Goal: Task Accomplishment & Management: Use online tool/utility

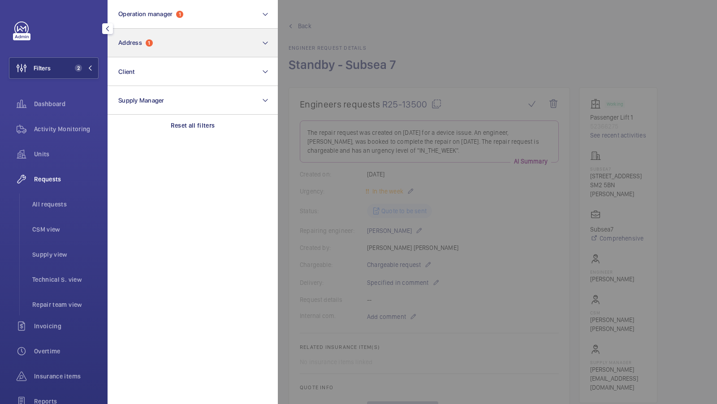
scroll to position [205, 0]
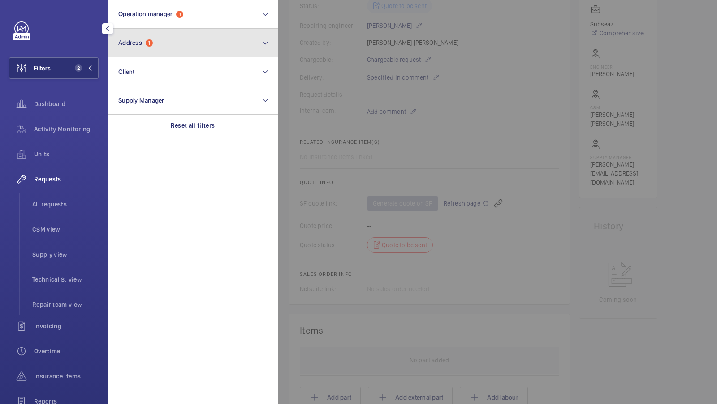
click at [157, 48] on button "Address 1" at bounding box center [193, 43] width 170 height 29
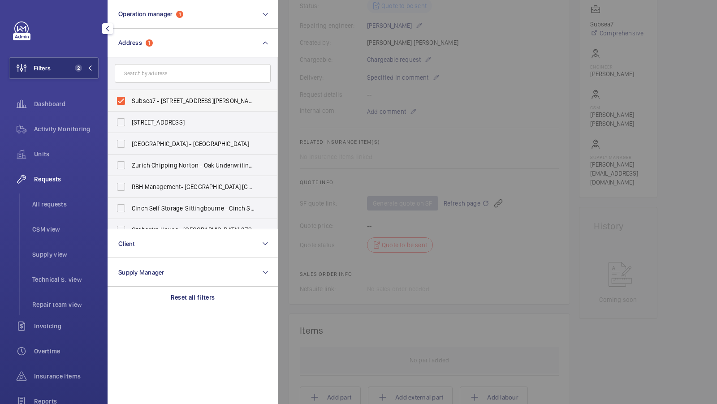
click at [139, 100] on span "Subsea7 - 40 Brighton Rd, SUTTON SM2 5BN" at bounding box center [193, 100] width 123 height 9
click at [130, 100] on input "Subsea7 - 40 Brighton Rd, SUTTON SM2 5BN" at bounding box center [121, 101] width 18 height 18
checkbox input "false"
click at [140, 70] on input "text" at bounding box center [193, 73] width 156 height 19
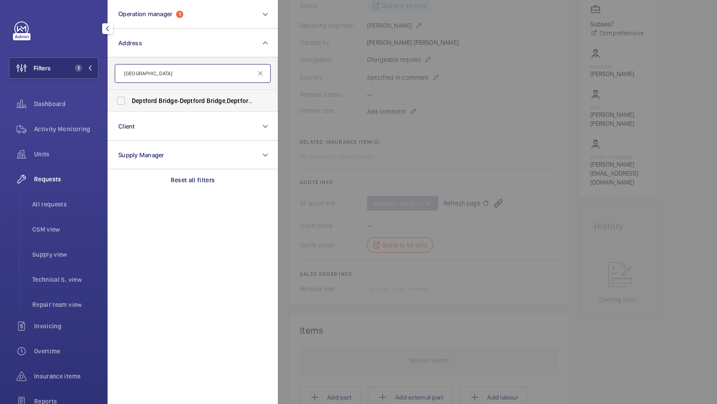
type input "Deptford Bridge"
click at [144, 103] on span "Deptford" at bounding box center [144, 100] width 25 height 7
click at [130, 103] on input "Deptford Bridge - Deptford Bridge , Deptford , LONDON SE10 8BU" at bounding box center [121, 101] width 18 height 18
checkbox input "true"
click at [78, 63] on button "Filters 2" at bounding box center [54, 68] width 90 height 22
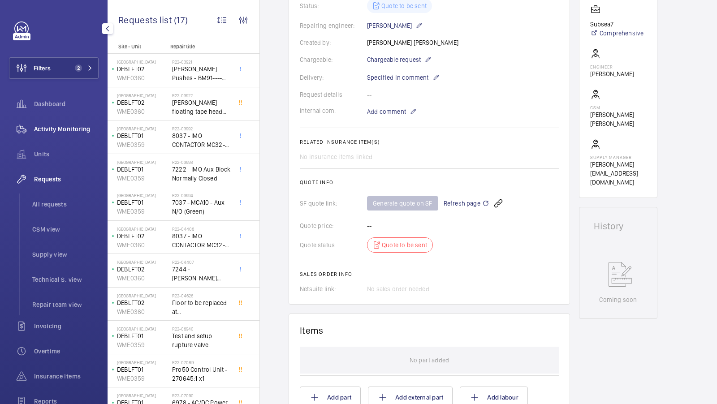
click at [70, 126] on span "Activity Monitoring" at bounding box center [66, 129] width 65 height 9
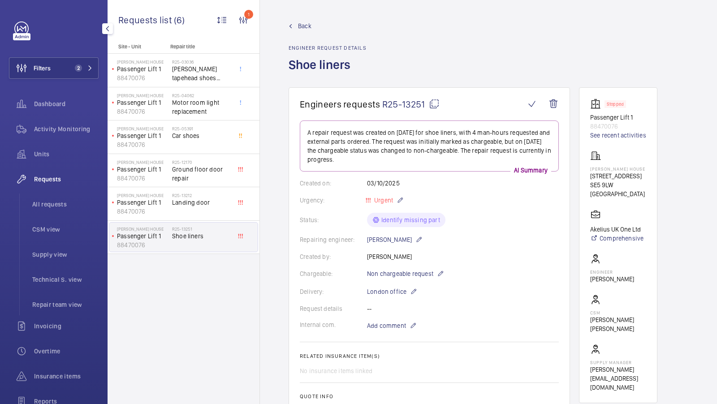
scroll to position [478, 0]
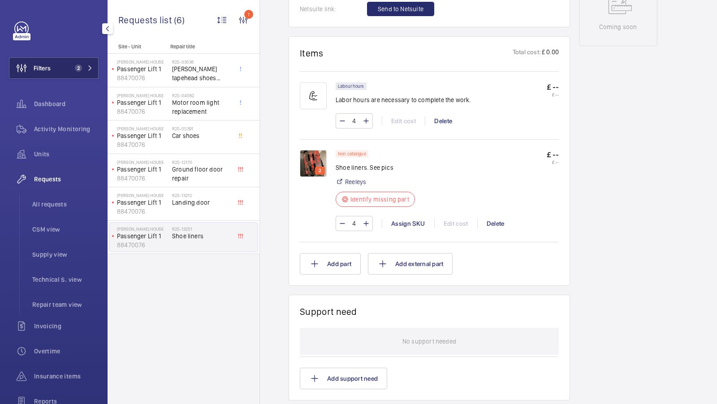
click at [79, 66] on span "2" at bounding box center [78, 68] width 7 height 7
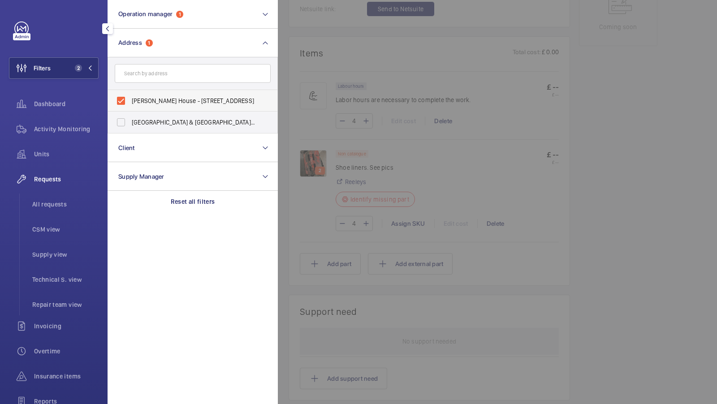
click at [152, 99] on span "Bertha Neubergh House - 145, 149 Denmark Rd, LONDON SE5 9LW" at bounding box center [193, 100] width 123 height 9
click at [130, 99] on input "Bertha Neubergh House - 145, 149 Denmark Rd, LONDON SE5 9LW" at bounding box center [121, 101] width 18 height 18
checkbox input "false"
click at [156, 77] on input "text" at bounding box center [193, 73] width 156 height 19
click at [156, 78] on input "text" at bounding box center [193, 73] width 156 height 19
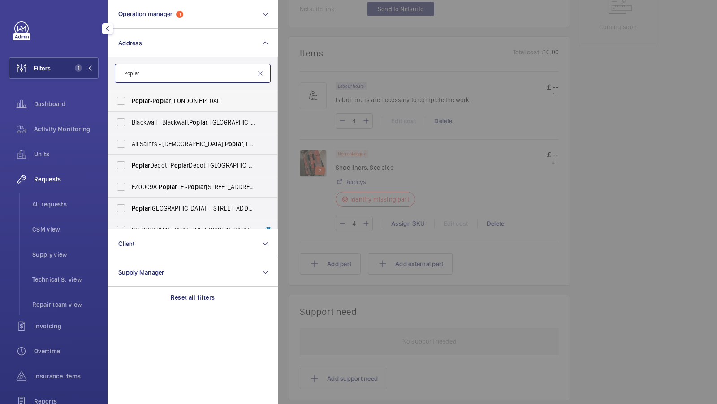
type input "Poplar"
click at [174, 102] on span "Poplar - Poplar , LONDON E14 0AF" at bounding box center [193, 100] width 123 height 9
click at [130, 102] on input "Poplar - Poplar , LONDON E14 0AF" at bounding box center [121, 101] width 18 height 18
checkbox input "true"
click at [97, 68] on button "Filters 2" at bounding box center [54, 68] width 90 height 22
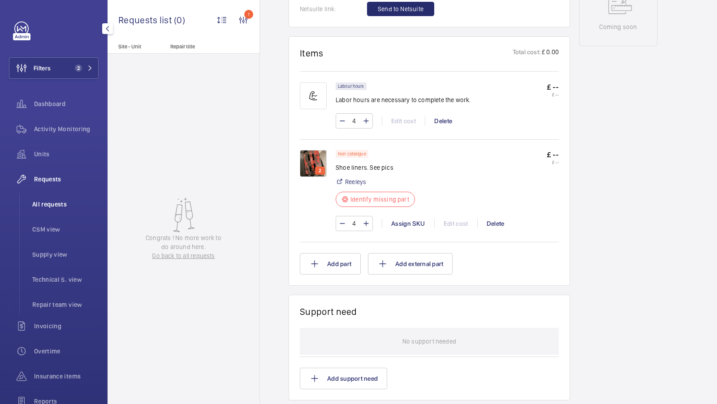
click at [56, 199] on li "All requests" at bounding box center [62, 205] width 74 height 22
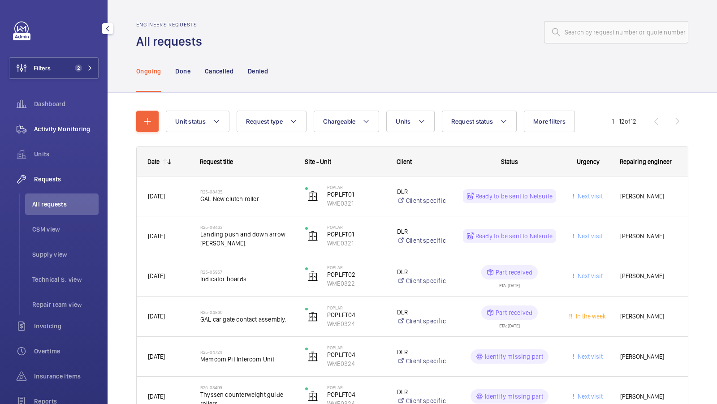
click at [77, 131] on span "Activity Monitoring" at bounding box center [66, 129] width 65 height 9
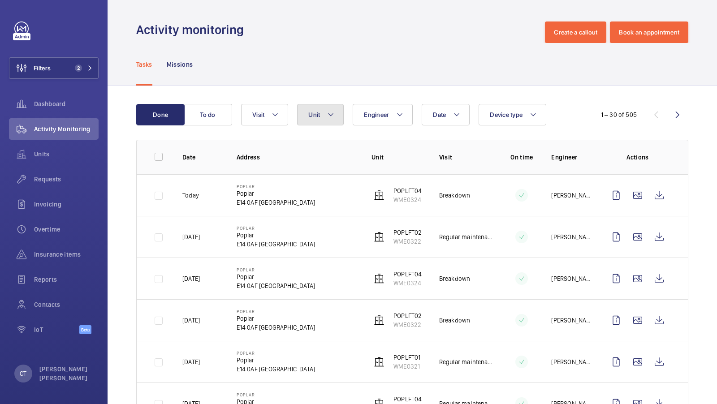
click at [311, 122] on button "Unit" at bounding box center [320, 115] width 47 height 22
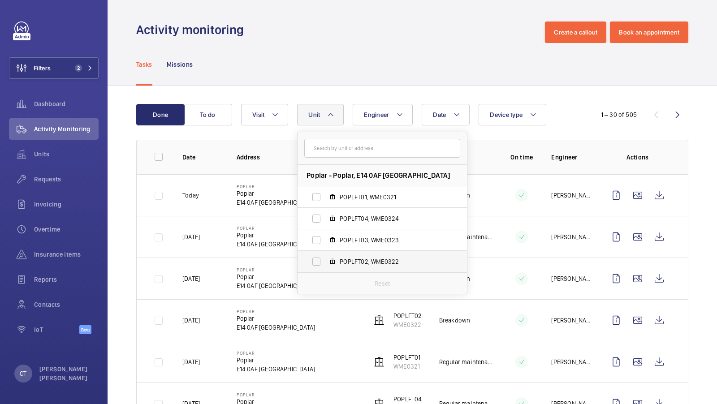
click at [367, 262] on span "POPLFT02, WME0322" at bounding box center [392, 261] width 104 height 9
click at [326, 262] on input "POPLFT02, WME0322" at bounding box center [317, 262] width 18 height 18
checkbox input "true"
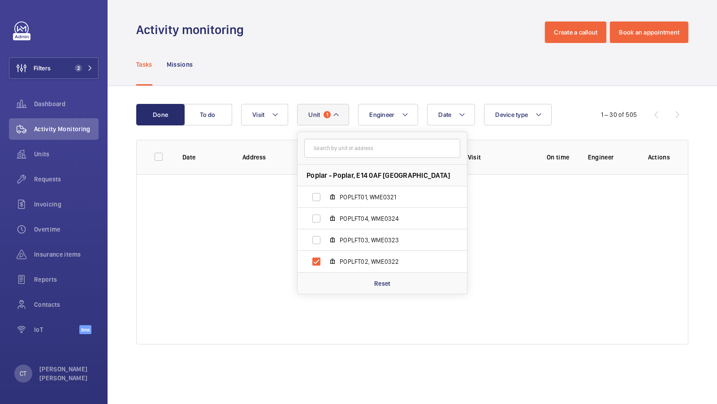
click at [415, 96] on div "Done To do Date Engineer Unit 1 Poplar - Poplar, E14 0AF LONDON POPLFT01, WME03…" at bounding box center [413, 226] width 610 height 280
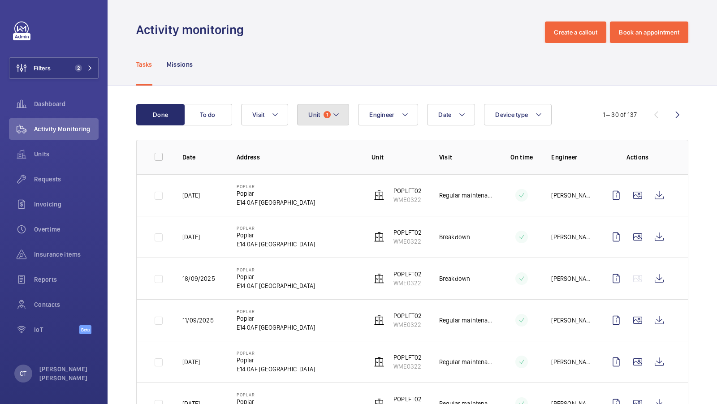
click at [321, 113] on button "Unit 1" at bounding box center [323, 115] width 52 height 22
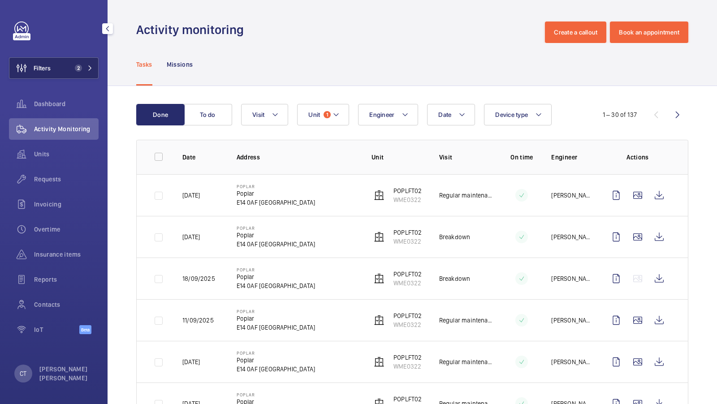
click at [90, 58] on button "Filters 2" at bounding box center [54, 68] width 90 height 22
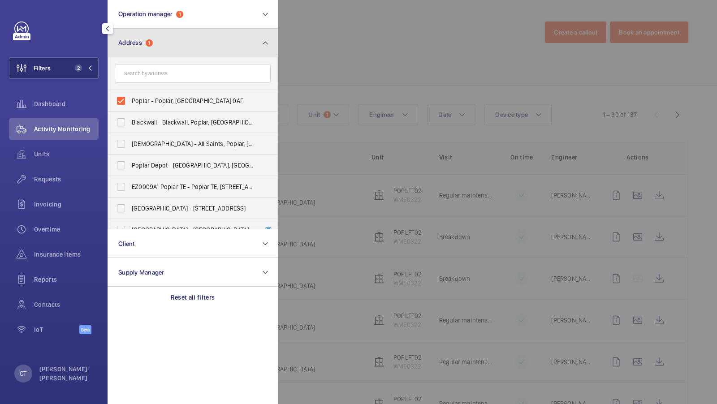
click at [267, 42] on mat-icon at bounding box center [265, 43] width 7 height 11
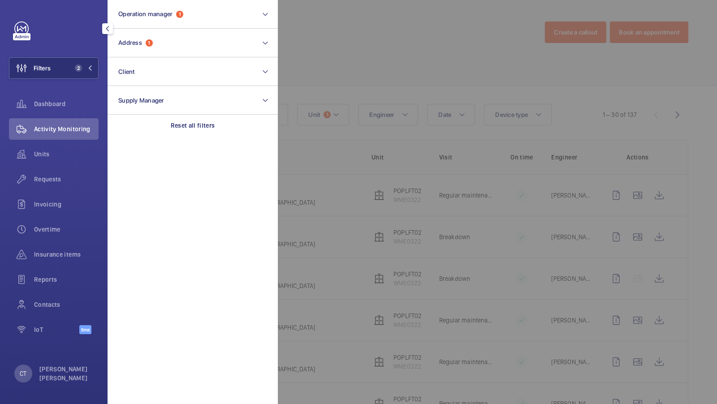
click at [381, 69] on div at bounding box center [636, 202] width 717 height 404
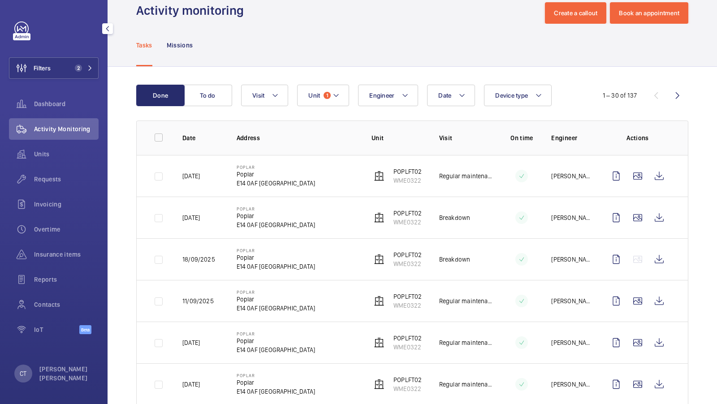
scroll to position [20, 0]
click at [340, 98] on button "Unit 1" at bounding box center [323, 95] width 52 height 22
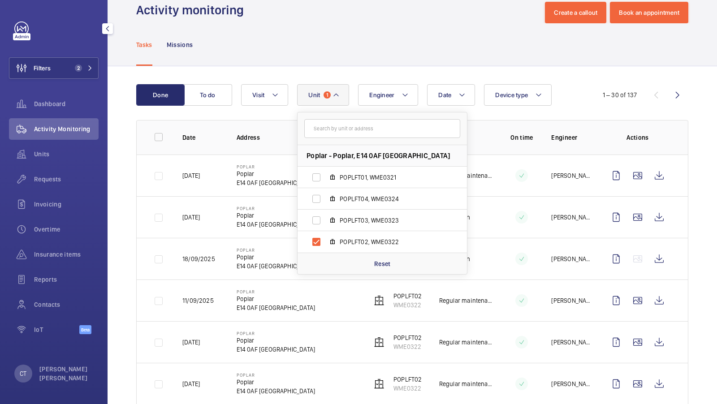
click at [273, 61] on div "Tasks Missions" at bounding box center [412, 44] width 552 height 43
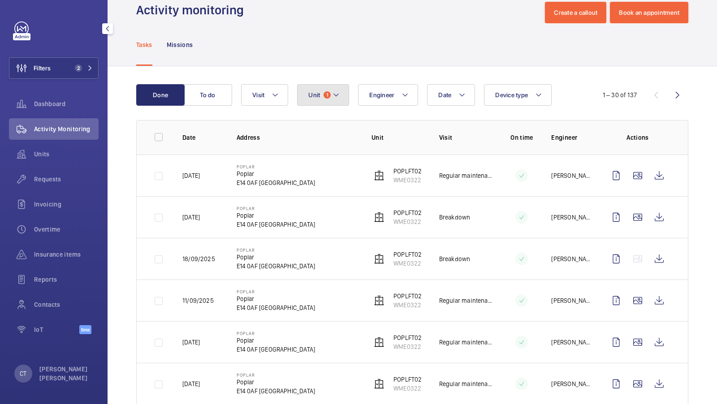
click at [330, 94] on span "1" at bounding box center [327, 94] width 7 height 7
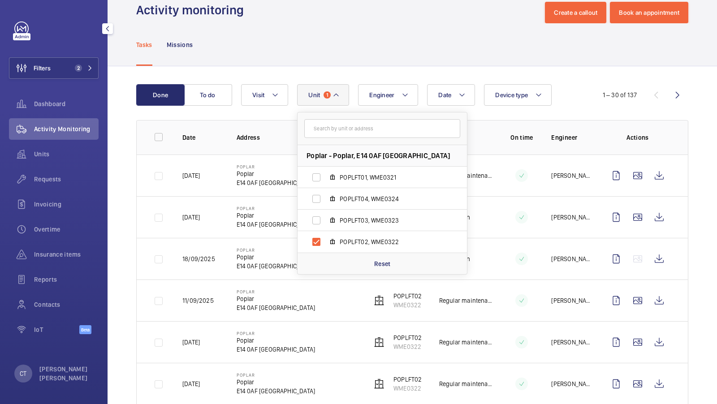
click at [352, 90] on div "Date Engineer Unit 1 Poplar - Poplar, E14 0AF LONDON POPLFT01, WME0321 POPLFT04…" at bounding box center [411, 95] width 340 height 22
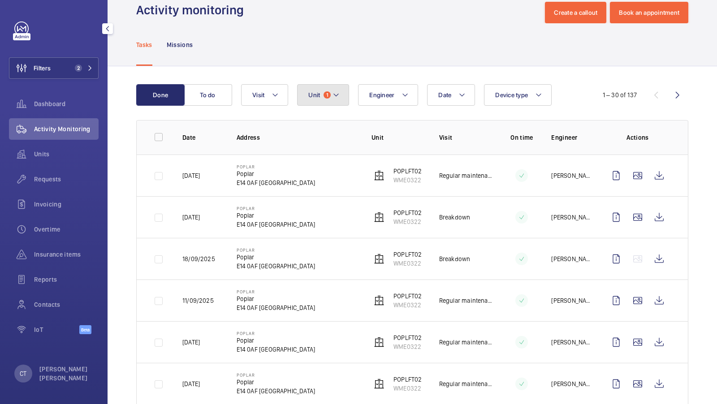
click at [326, 96] on span "1" at bounding box center [327, 94] width 7 height 7
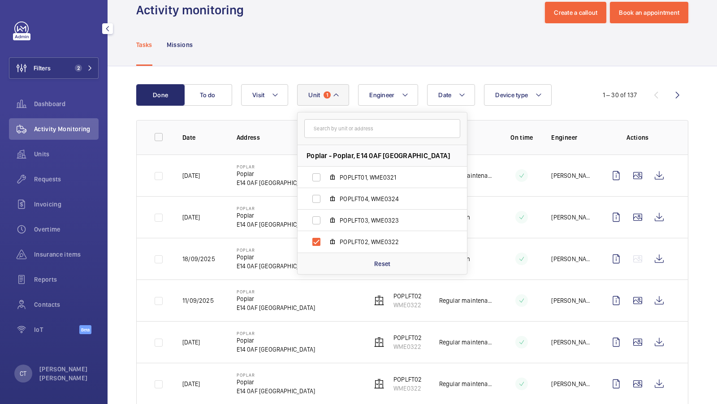
click at [336, 96] on mat-icon at bounding box center [336, 95] width 7 height 11
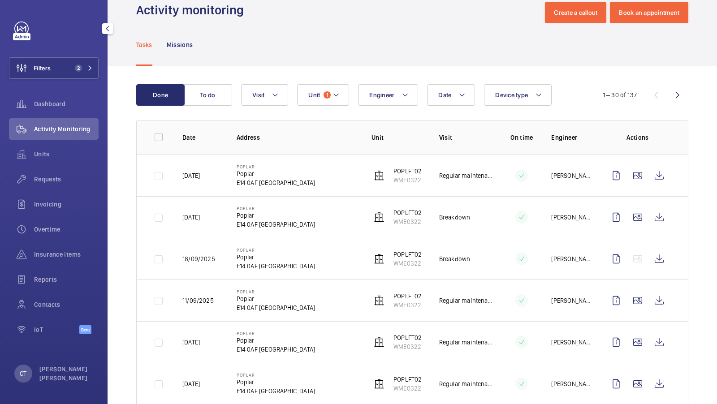
click at [328, 100] on button "Unit 1" at bounding box center [323, 95] width 52 height 22
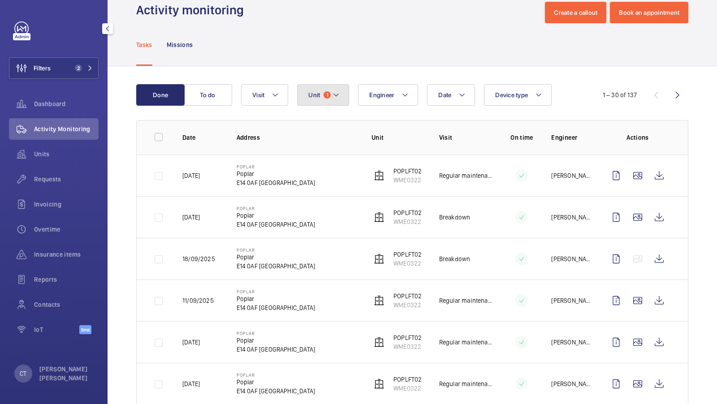
click at [327, 94] on span "1" at bounding box center [327, 94] width 7 height 7
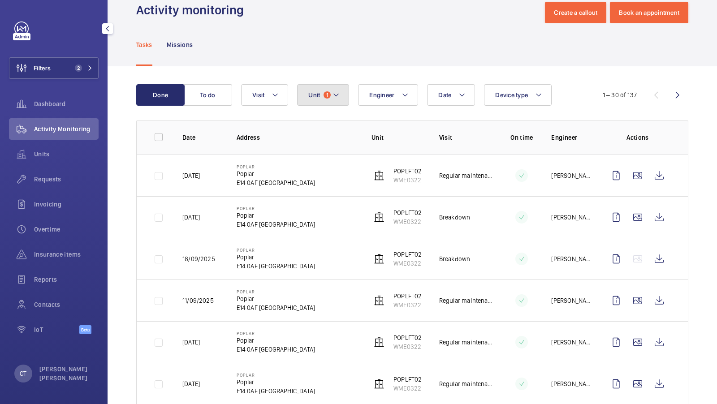
click at [334, 94] on mat-icon at bounding box center [336, 95] width 7 height 11
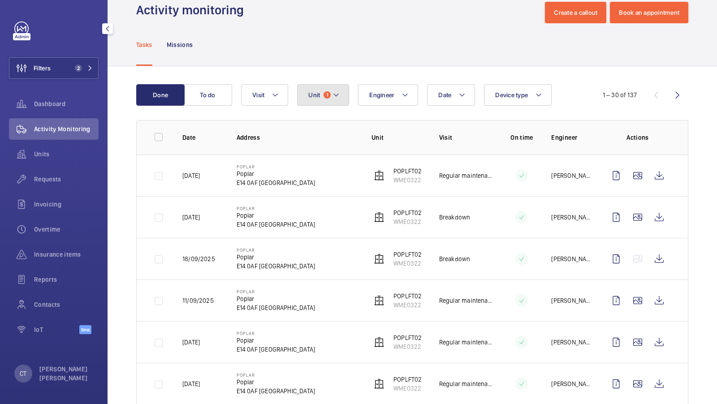
click at [333, 95] on mat-icon at bounding box center [336, 95] width 7 height 11
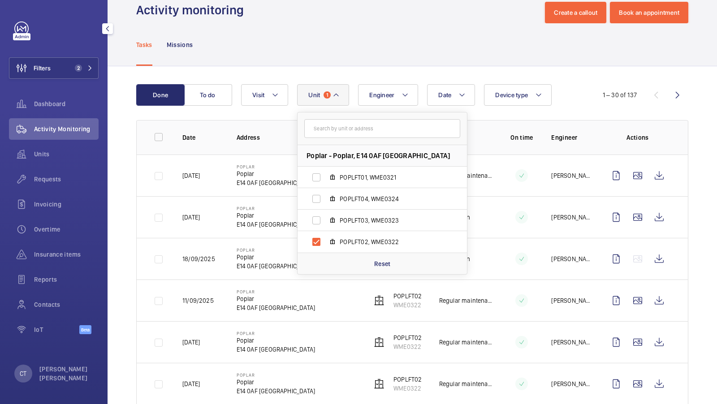
click at [351, 84] on div "Date Engineer Unit 1 Poplar - Poplar, E14 0AF LONDON POPLFT01, WME0321 POPLFT04…" at bounding box center [411, 95] width 340 height 22
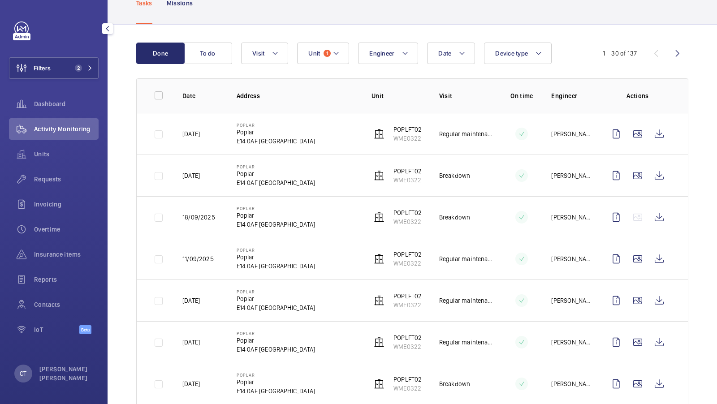
scroll to position [119, 0]
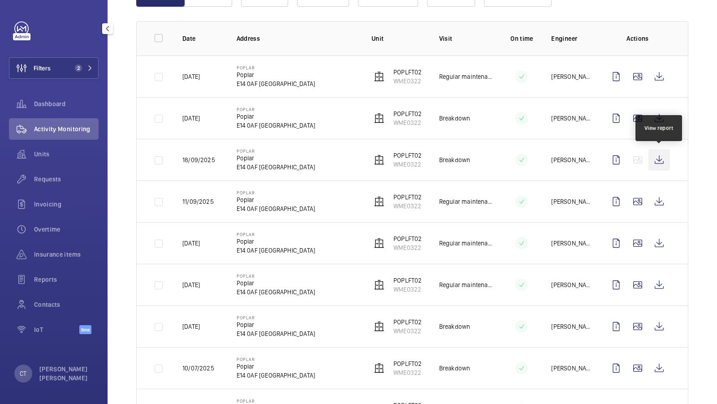
click at [663, 155] on wm-front-icon-button at bounding box center [660, 160] width 22 height 22
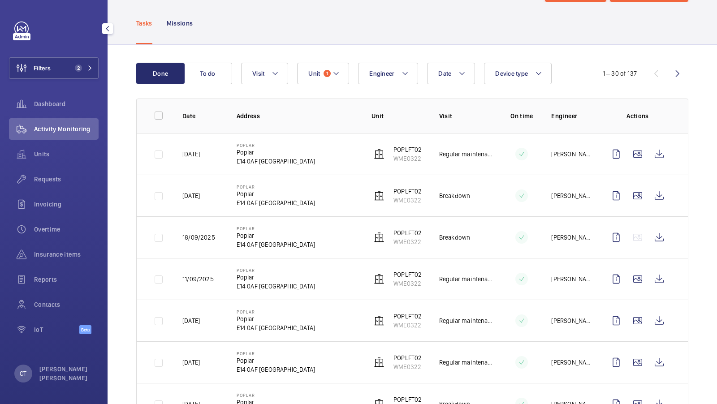
scroll to position [0, 0]
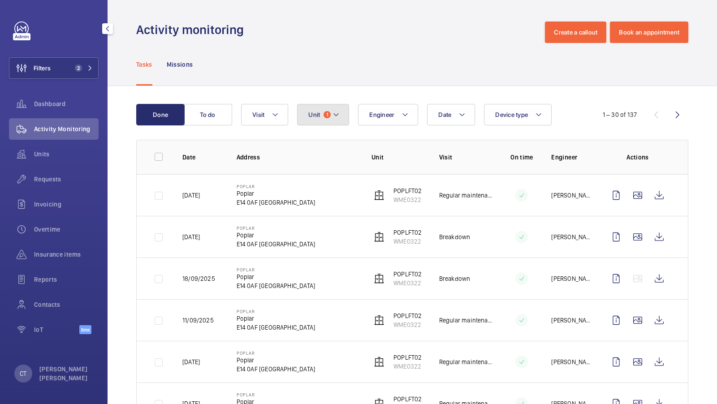
click at [325, 114] on span "1" at bounding box center [327, 114] width 7 height 7
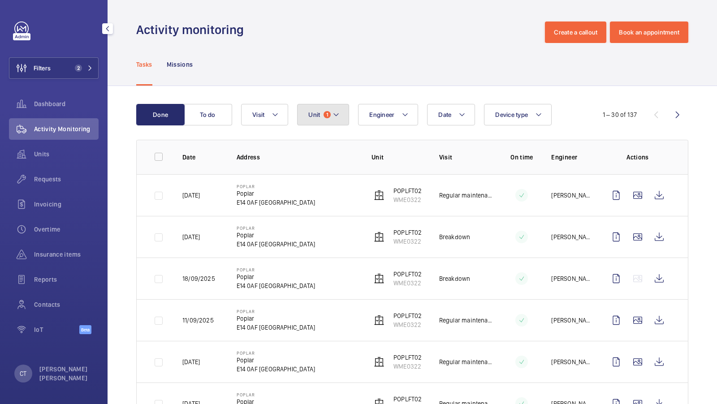
click at [335, 115] on mat-icon at bounding box center [336, 114] width 7 height 11
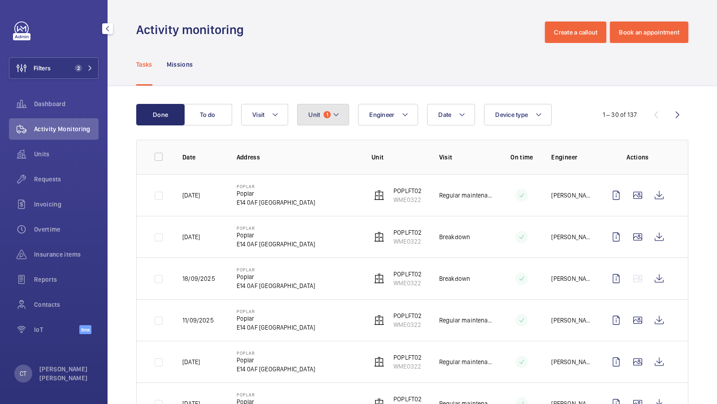
click at [335, 117] on mat-icon at bounding box center [336, 114] width 7 height 11
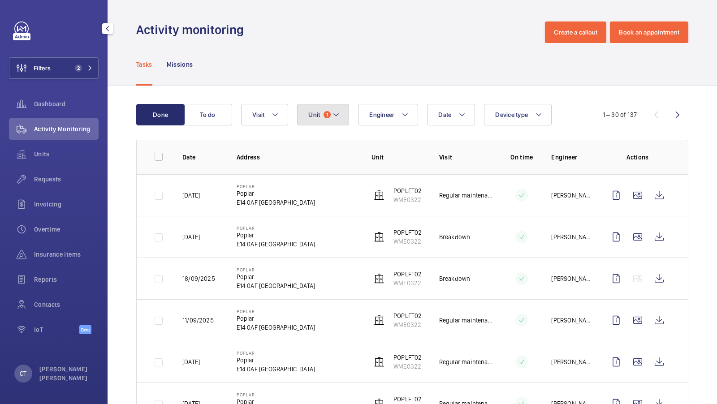
click at [337, 114] on mat-icon at bounding box center [336, 114] width 7 height 11
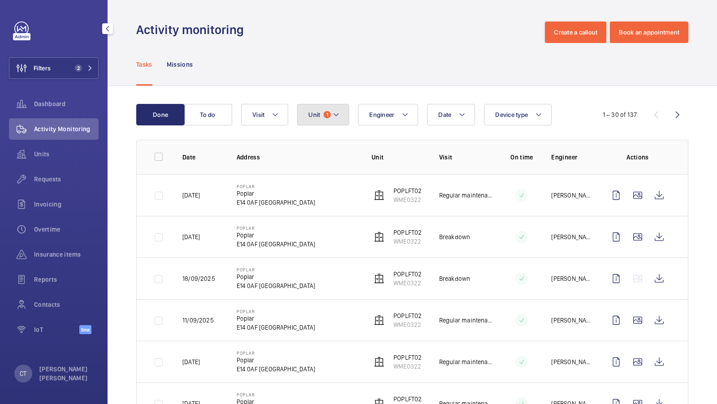
click at [336, 114] on mat-icon at bounding box center [336, 114] width 7 height 11
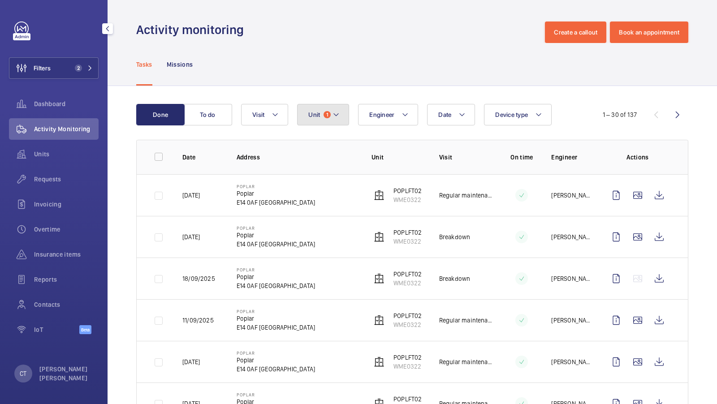
click at [335, 120] on mat-icon at bounding box center [336, 114] width 7 height 11
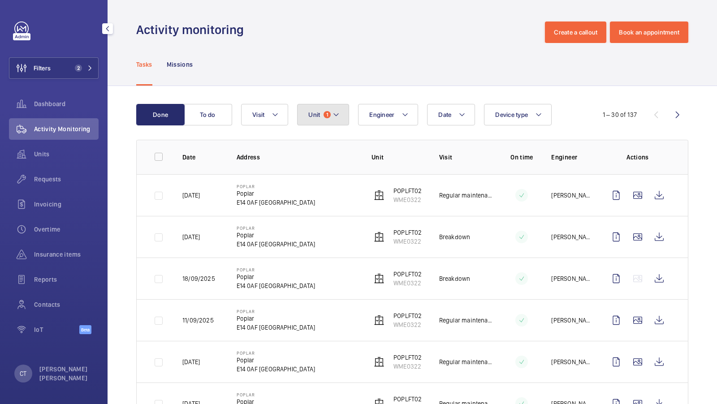
click at [339, 113] on mat-icon at bounding box center [336, 114] width 7 height 11
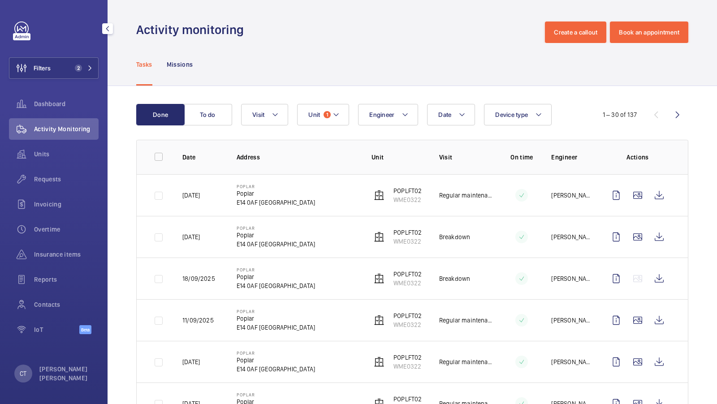
click at [330, 108] on button "Unit 1" at bounding box center [323, 115] width 52 height 22
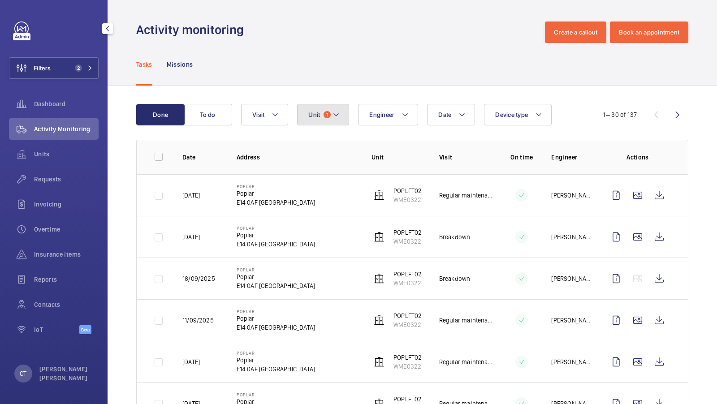
click at [319, 109] on button "Unit 1" at bounding box center [323, 115] width 52 height 22
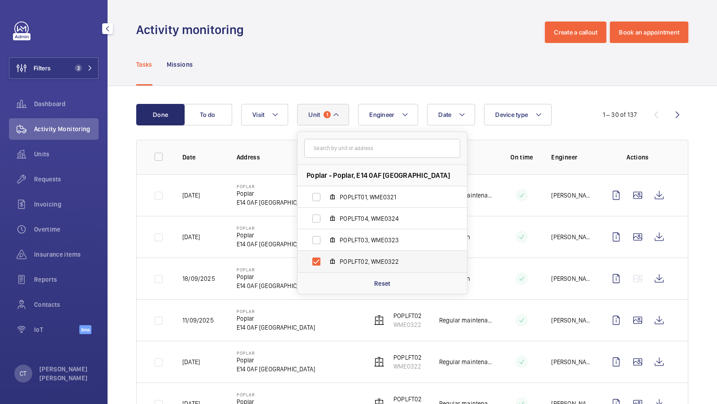
scroll to position [27, 0]
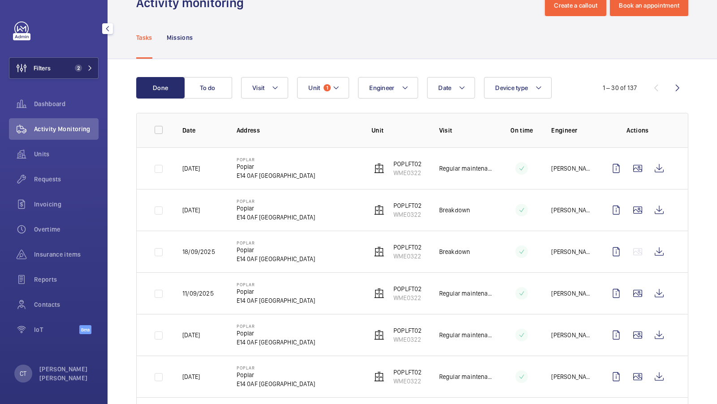
click at [77, 68] on span "2" at bounding box center [78, 68] width 7 height 7
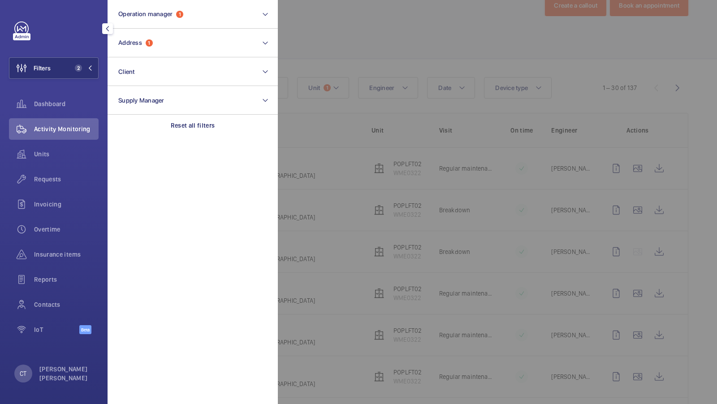
click at [347, 60] on div at bounding box center [636, 202] width 717 height 404
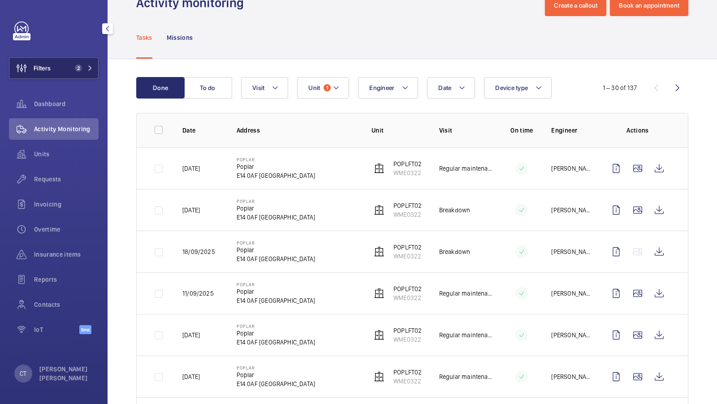
click at [85, 66] on span "2" at bounding box center [82, 68] width 22 height 7
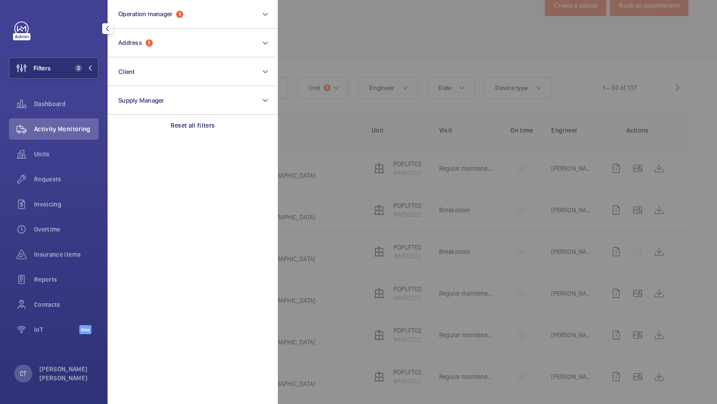
click at [480, 43] on div at bounding box center [636, 202] width 717 height 404
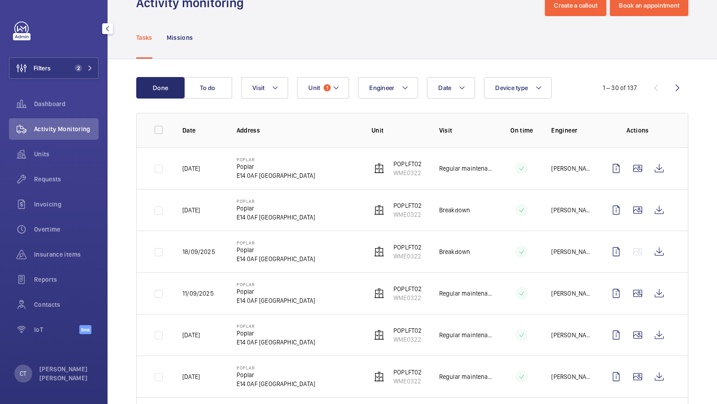
click at [88, 53] on div "Filters 2 Dashboard Activity Monitoring Units Requests Invoicing Overtime Insur…" at bounding box center [54, 183] width 90 height 323
click at [96, 81] on div "Filters 2 Dashboard Activity Monitoring Units Requests Invoicing Overtime Insur…" at bounding box center [54, 183] width 90 height 323
click at [78, 74] on button "Filters 2" at bounding box center [54, 68] width 90 height 22
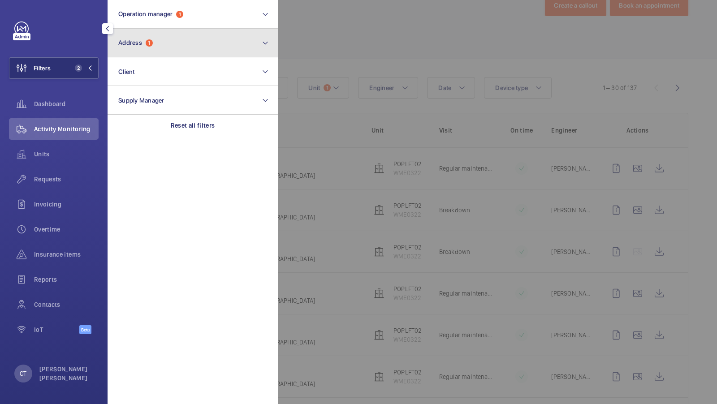
click at [175, 44] on button "Address 1" at bounding box center [193, 43] width 170 height 29
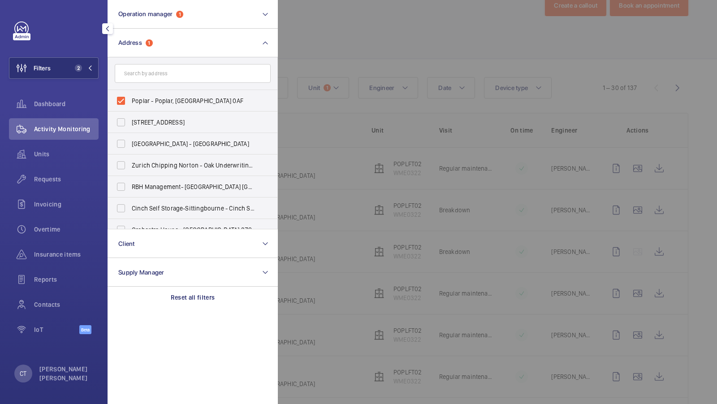
click at [161, 87] on form at bounding box center [192, 73] width 169 height 33
click at [154, 93] on label "Poplar - Poplar, LONDON E14 0AF" at bounding box center [186, 101] width 156 height 22
click at [130, 93] on input "Poplar - Poplar, LONDON E14 0AF" at bounding box center [121, 101] width 18 height 18
checkbox input "false"
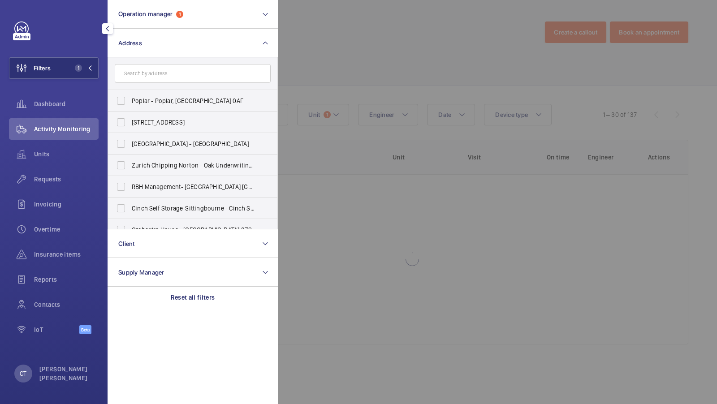
click at [326, 47] on div at bounding box center [636, 202] width 717 height 404
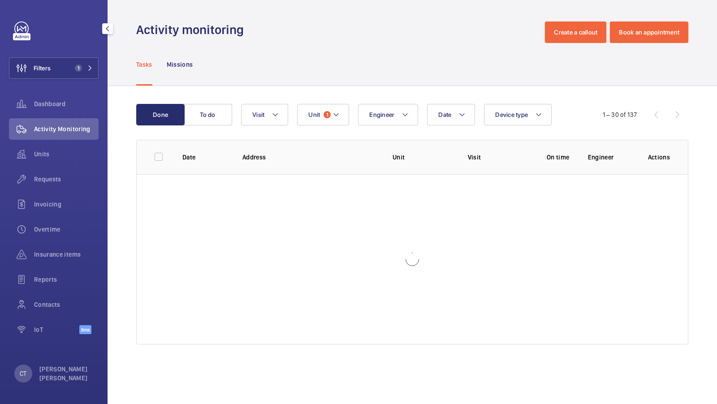
click at [327, 103] on div "Done To do Date Engineer Unit 1 Device type Visit 1 – 30 of 137 Date Address Un…" at bounding box center [413, 226] width 610 height 280
click at [334, 122] on button "Unit 1" at bounding box center [323, 115] width 52 height 22
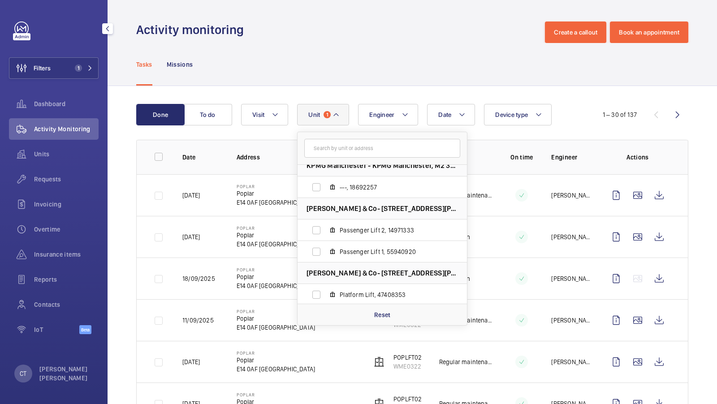
scroll to position [261, 0]
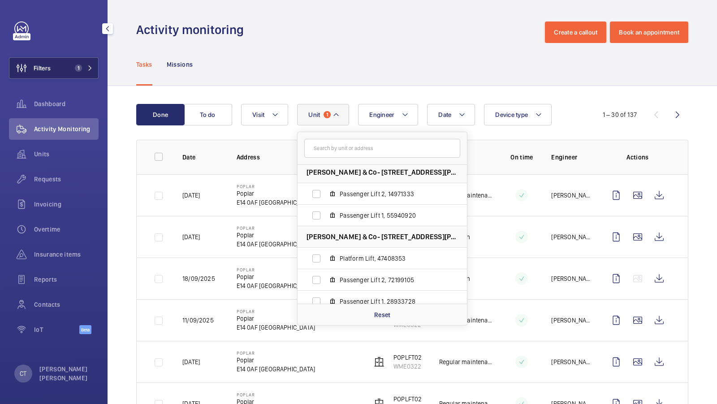
click at [78, 72] on button "Filters 1" at bounding box center [54, 68] width 90 height 22
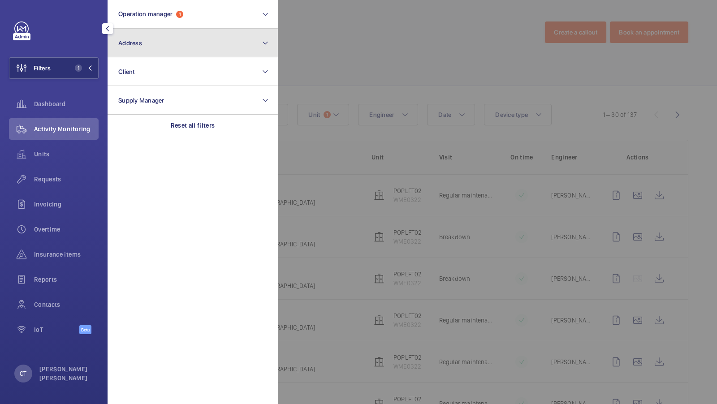
click at [184, 43] on button "Address" at bounding box center [193, 43] width 170 height 29
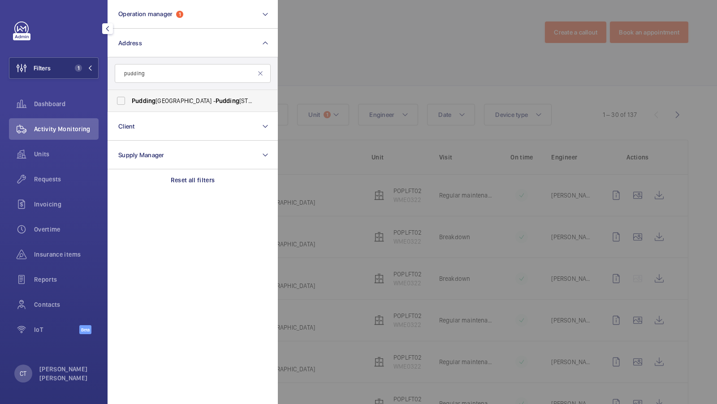
type input "pudding"
click at [158, 100] on span "Pudding Mill Lane - Pudding Mill Lane, LONDON E15 2PH" at bounding box center [193, 100] width 123 height 9
click at [130, 100] on input "Pudding Mill Lane - Pudding Mill Lane, LONDON E15 2PH" at bounding box center [121, 101] width 18 height 18
checkbox input "true"
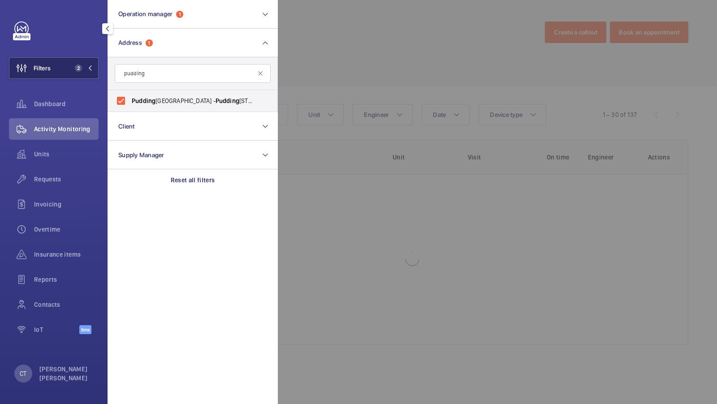
click at [66, 61] on button "Filters 2" at bounding box center [54, 68] width 90 height 22
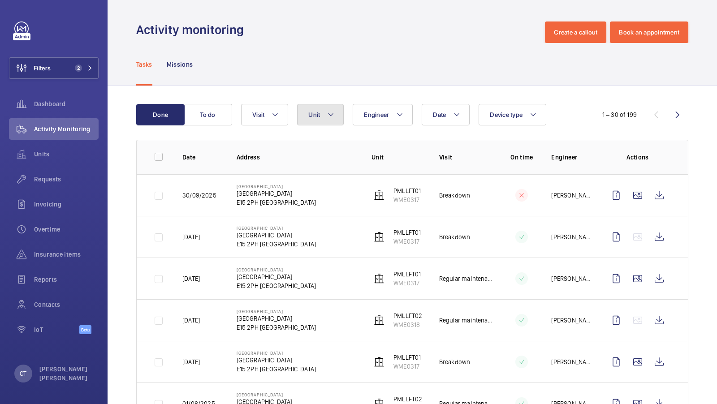
click at [318, 111] on span "Unit" at bounding box center [314, 114] width 12 height 7
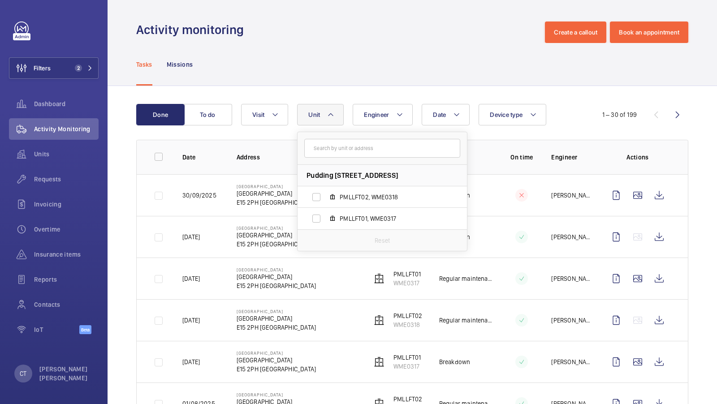
click at [384, 73] on div "Tasks Missions" at bounding box center [412, 64] width 552 height 43
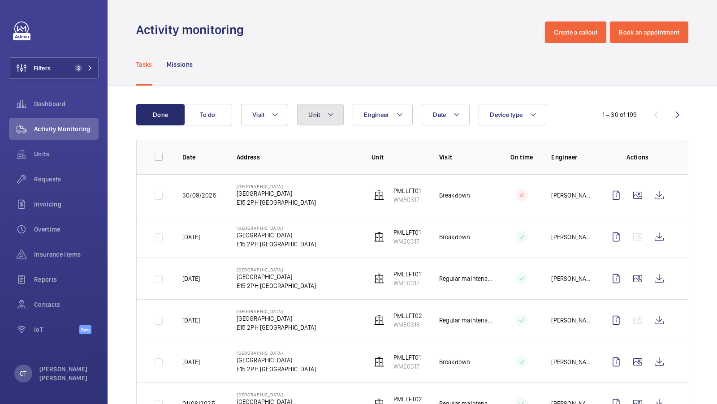
click at [325, 115] on button "Unit" at bounding box center [320, 115] width 47 height 22
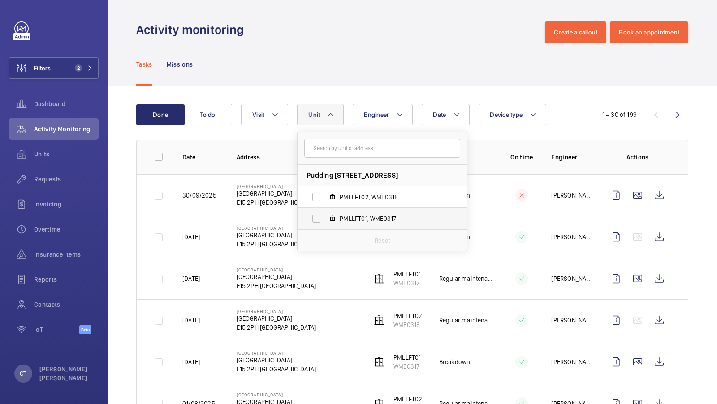
click at [371, 221] on span "PMLLFT01, WME0317" at bounding box center [392, 218] width 104 height 9
click at [326, 221] on input "PMLLFT01, WME0317" at bounding box center [317, 219] width 18 height 18
checkbox input "true"
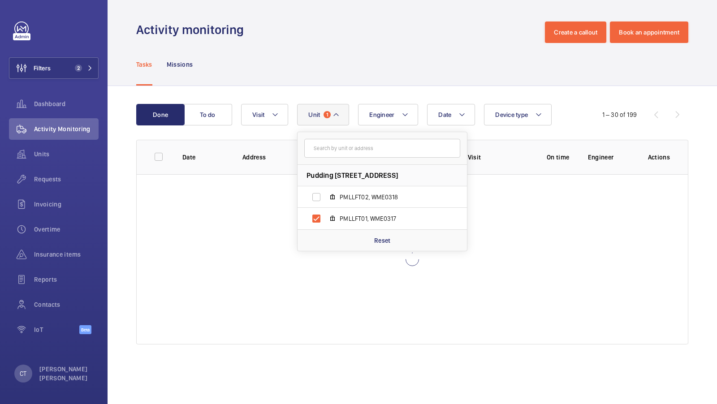
click at [352, 91] on div "Done To do Date Engineer Unit 1 Pudding Mill Lane - Pudding Mill Lane, E15 2PH …" at bounding box center [413, 226] width 610 height 280
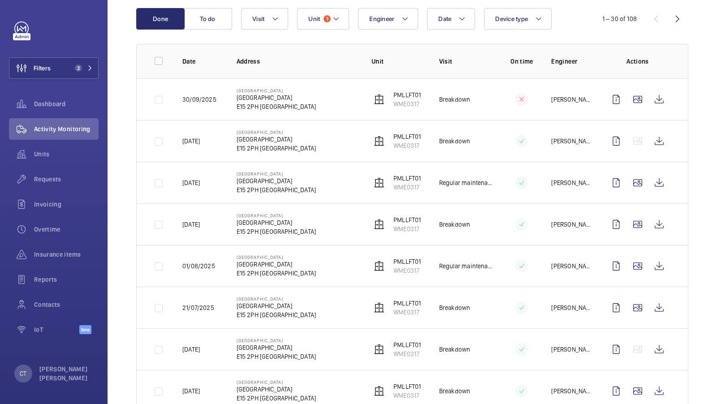
scroll to position [95, 0]
click at [57, 178] on span "Requests" at bounding box center [66, 179] width 65 height 9
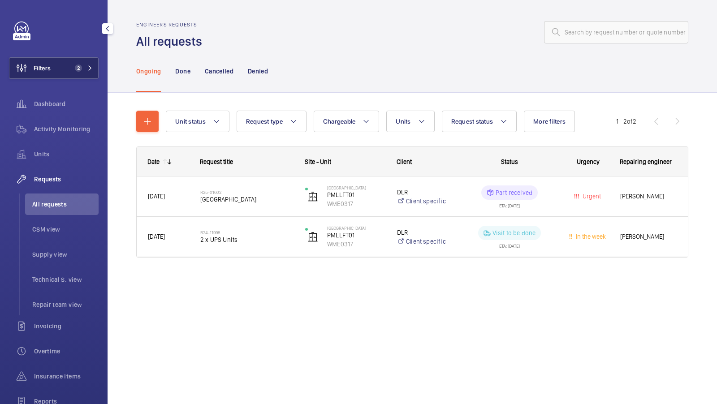
click at [86, 77] on button "Filters 2" at bounding box center [54, 68] width 90 height 22
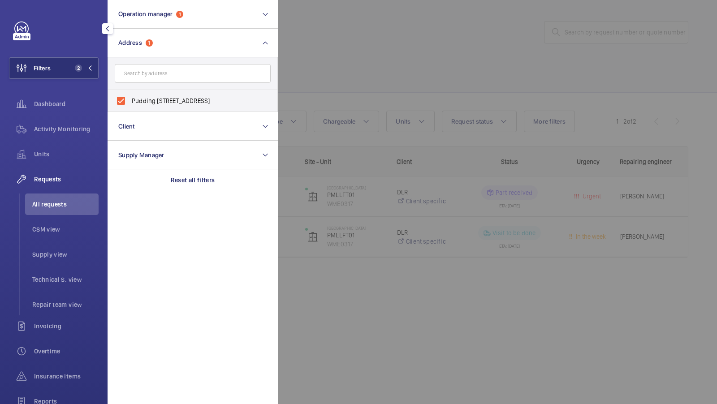
click at [360, 103] on div at bounding box center [636, 202] width 717 height 404
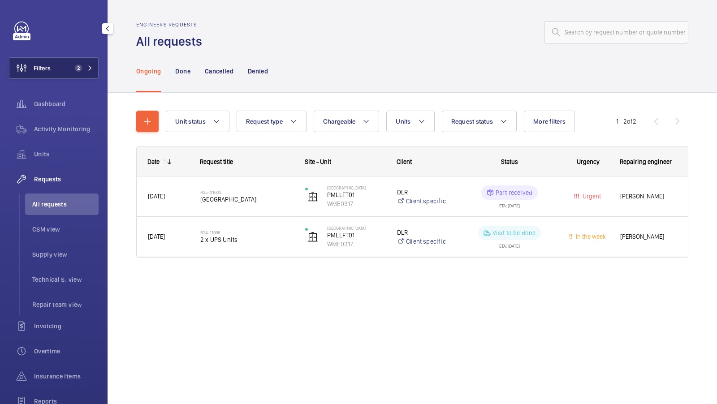
click at [82, 70] on span "2" at bounding box center [82, 68] width 22 height 7
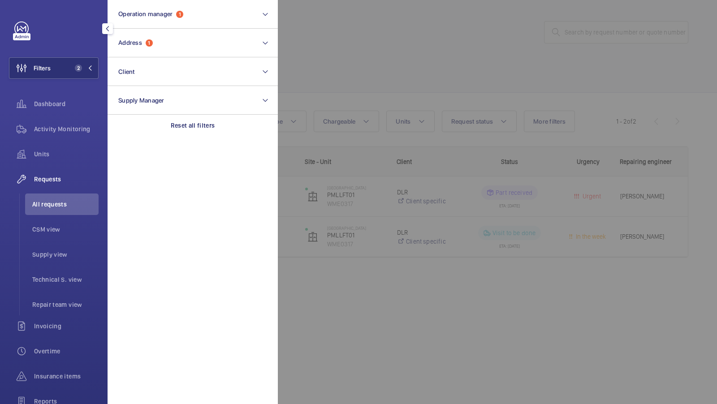
click at [313, 59] on div at bounding box center [636, 202] width 717 height 404
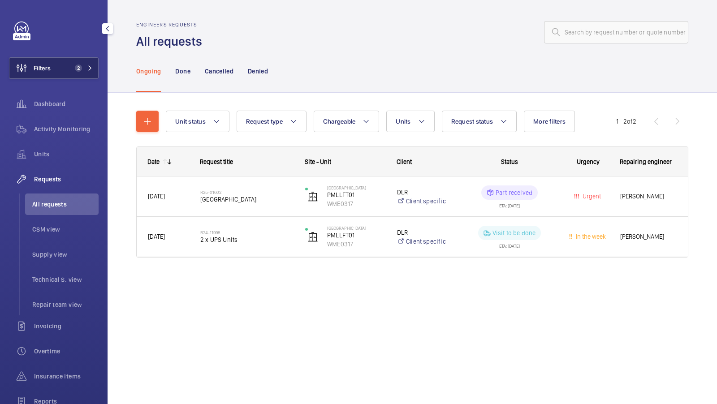
click at [87, 67] on mat-icon at bounding box center [89, 67] width 5 height 5
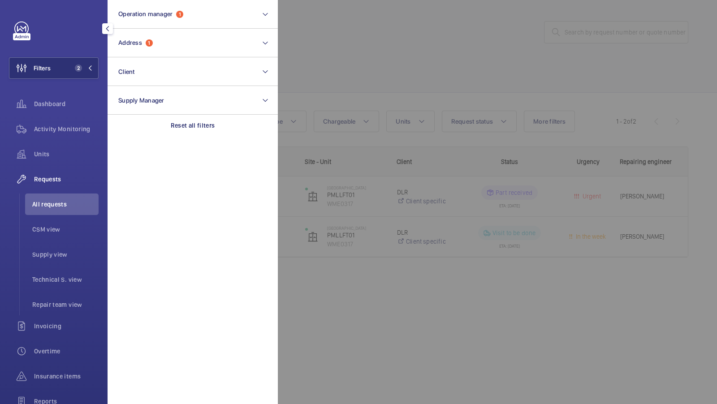
click at [395, 78] on div at bounding box center [636, 202] width 717 height 404
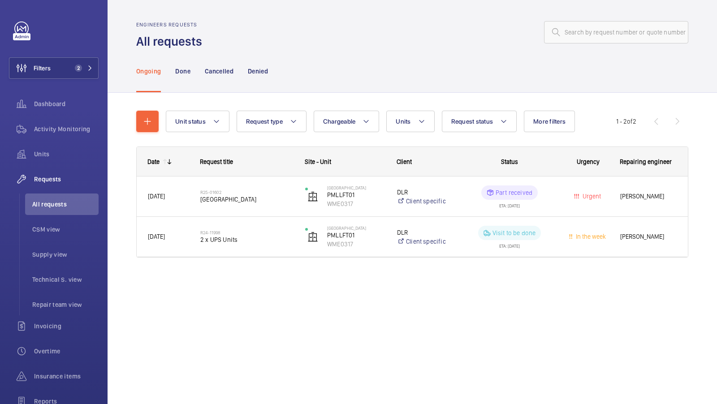
click at [384, 317] on div "Engineers requests All requests Ongoing Done Cancelled Denied Unit status Reque…" at bounding box center [413, 202] width 610 height 404
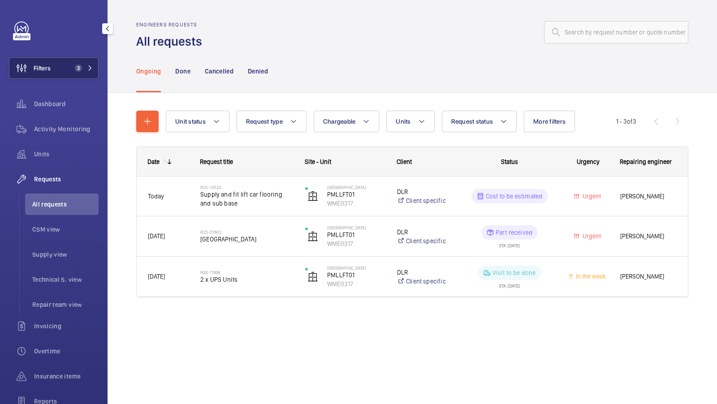
click at [68, 75] on button "Filters 2" at bounding box center [54, 68] width 90 height 22
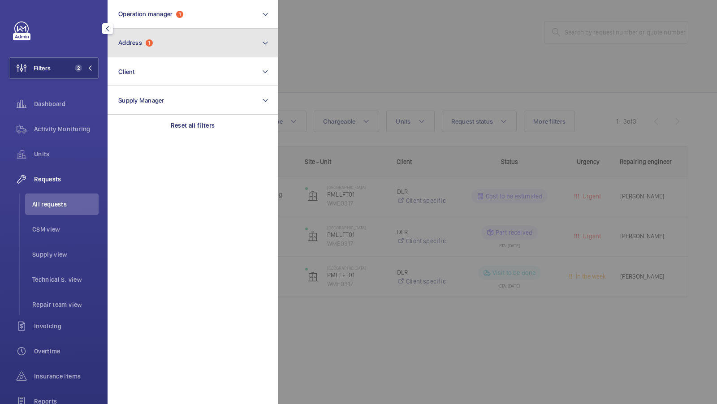
click at [154, 29] on button "Address 1" at bounding box center [193, 43] width 170 height 29
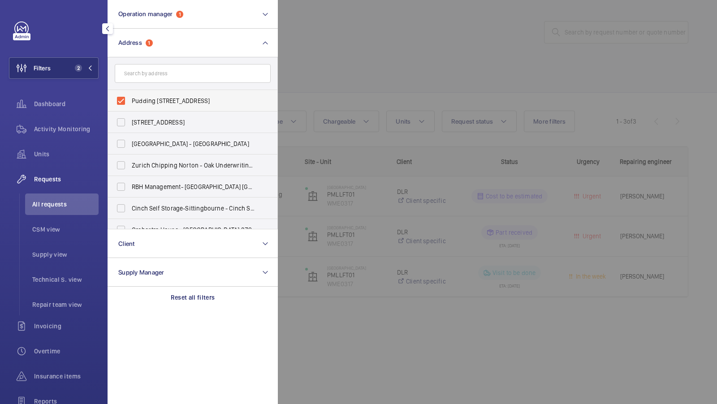
click at [158, 100] on span "Pudding Mill Lane - Pudding Mill Lane, LONDON E15 2PH" at bounding box center [193, 100] width 123 height 9
click at [130, 100] on input "Pudding Mill Lane - Pudding Mill Lane, LONDON E15 2PH" at bounding box center [121, 101] width 18 height 18
checkbox input "false"
click at [161, 76] on input "text" at bounding box center [193, 73] width 156 height 19
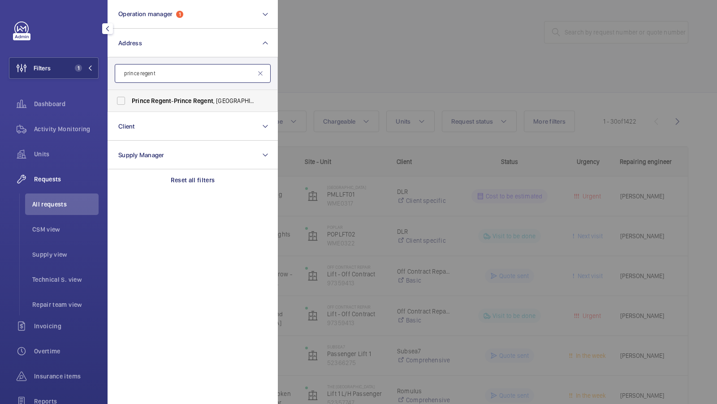
type input "prince regent"
click at [146, 93] on label "Prince Regent - Prince Regent , LONDON E16 1FR" at bounding box center [186, 101] width 156 height 22
click at [130, 93] on input "Prince Regent - Prince Regent , LONDON E16 1FR" at bounding box center [121, 101] width 18 height 18
checkbox input "true"
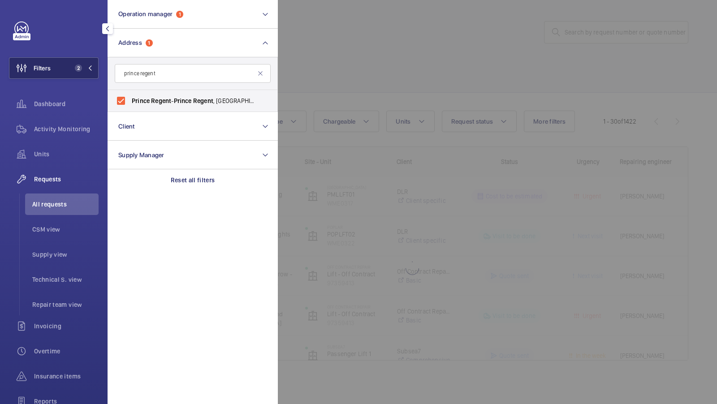
click at [61, 67] on button "Filters 2" at bounding box center [54, 68] width 90 height 22
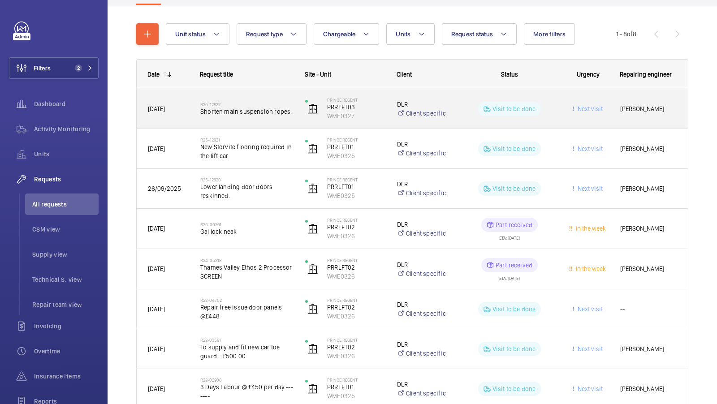
scroll to position [88, 0]
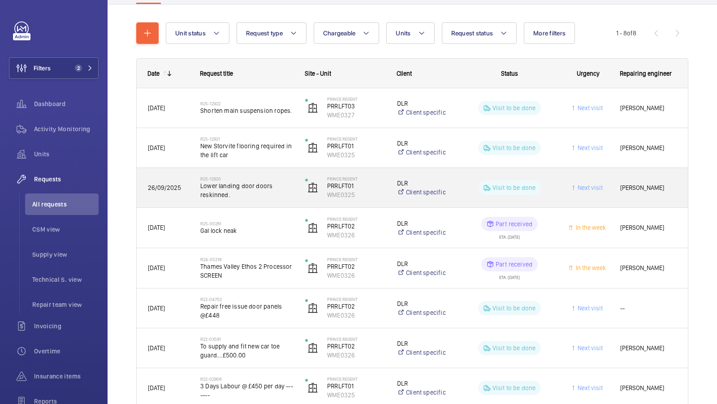
click at [251, 195] on span "Lower landing door doors reskinned." at bounding box center [246, 191] width 93 height 18
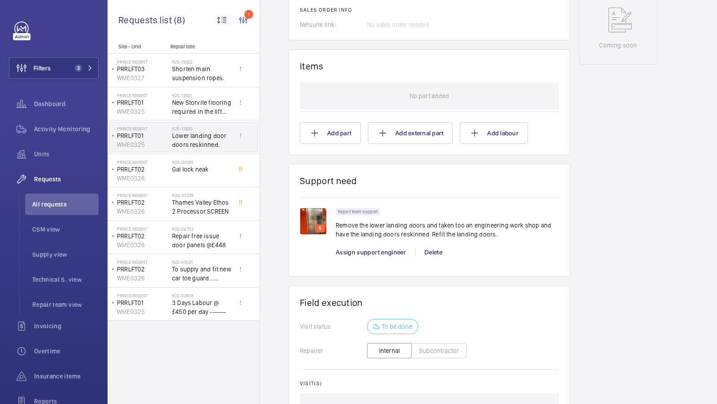
scroll to position [469, 0]
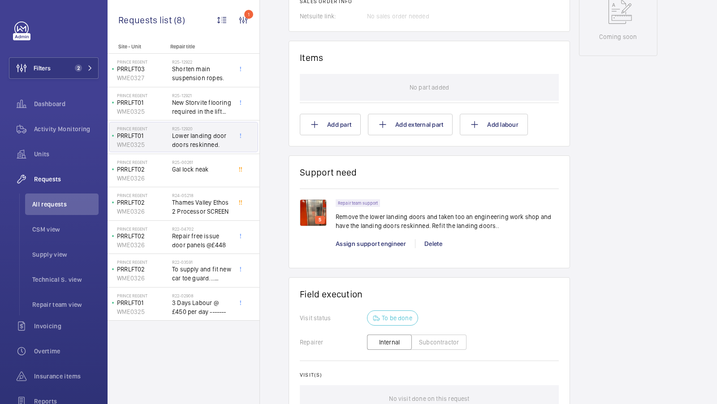
click at [312, 204] on img at bounding box center [313, 213] width 27 height 27
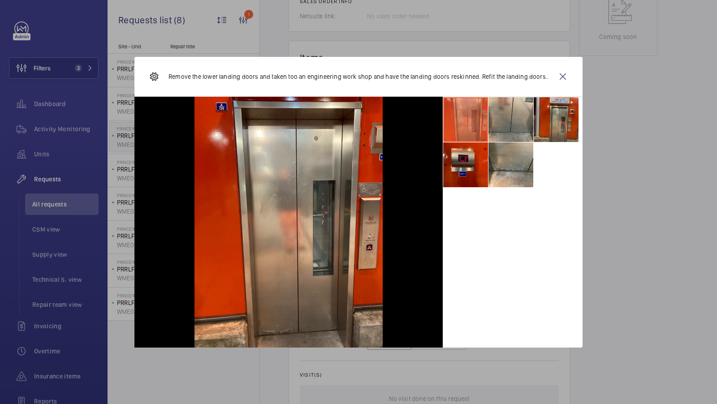
click at [507, 116] on li at bounding box center [511, 119] width 45 height 45
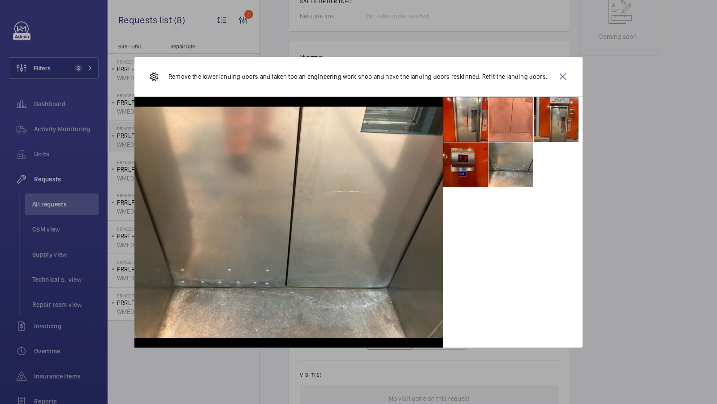
click at [466, 165] on li at bounding box center [465, 165] width 45 height 45
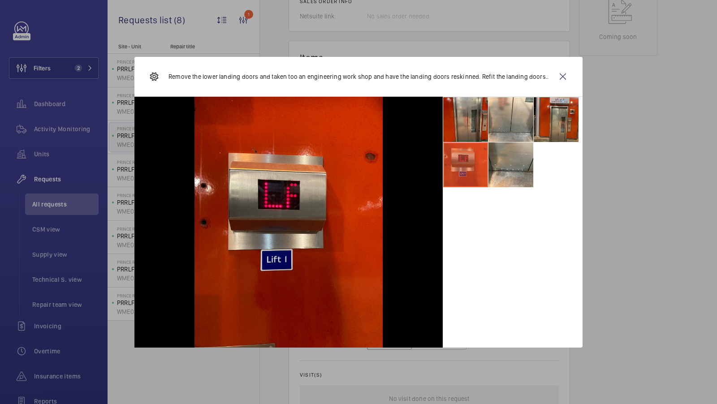
click at [462, 113] on li at bounding box center [465, 119] width 45 height 45
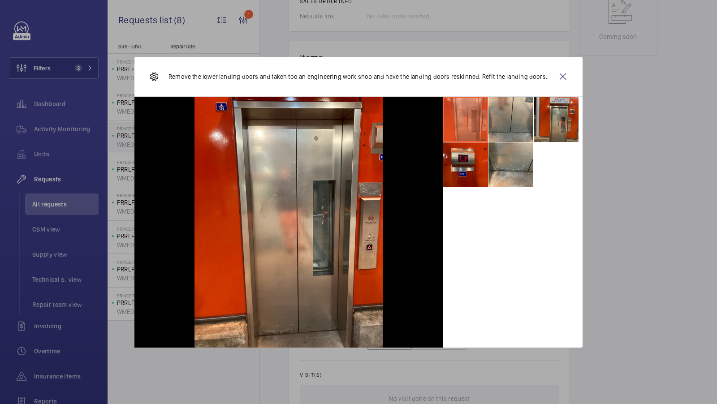
click at [508, 130] on li at bounding box center [511, 119] width 45 height 45
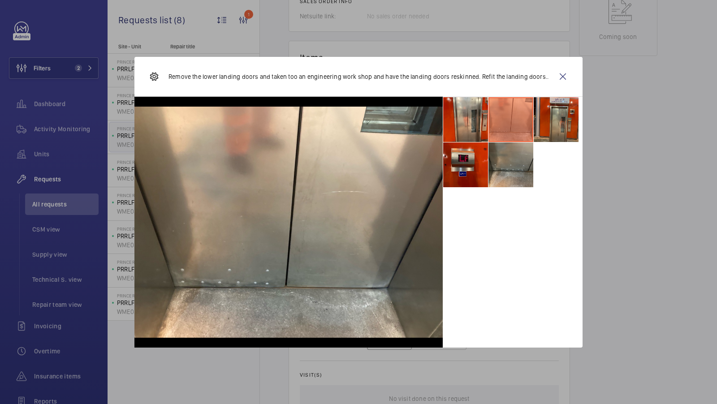
click at [498, 170] on li at bounding box center [511, 165] width 45 height 45
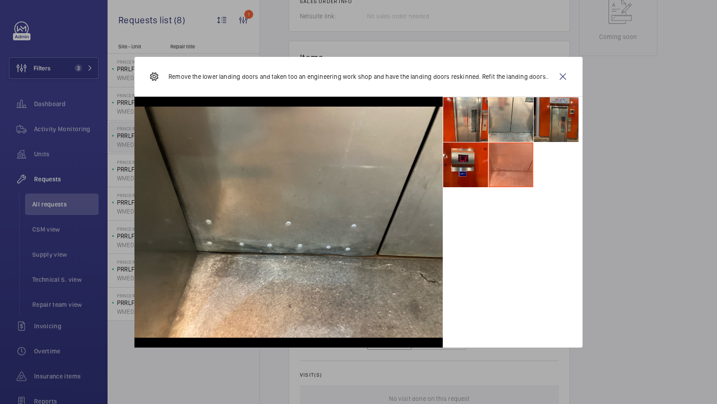
click at [554, 109] on li at bounding box center [556, 119] width 45 height 45
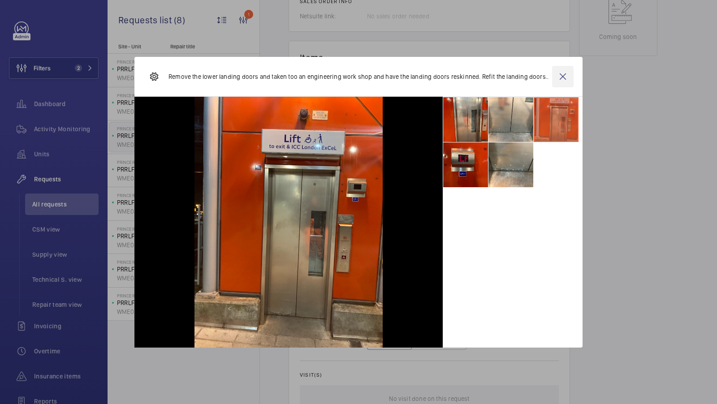
click at [562, 79] on wm-front-icon-button at bounding box center [563, 77] width 22 height 22
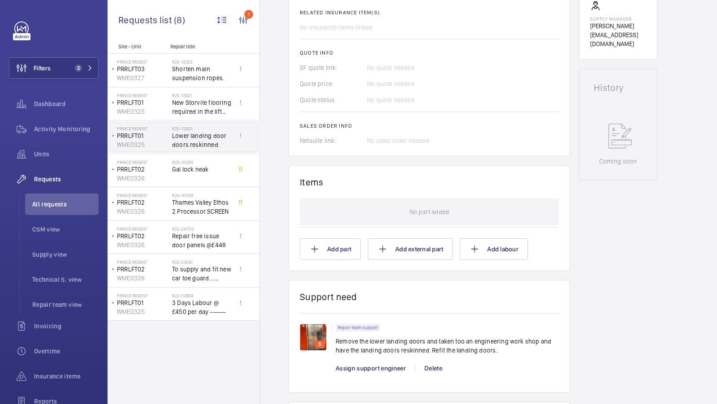
scroll to position [388, 0]
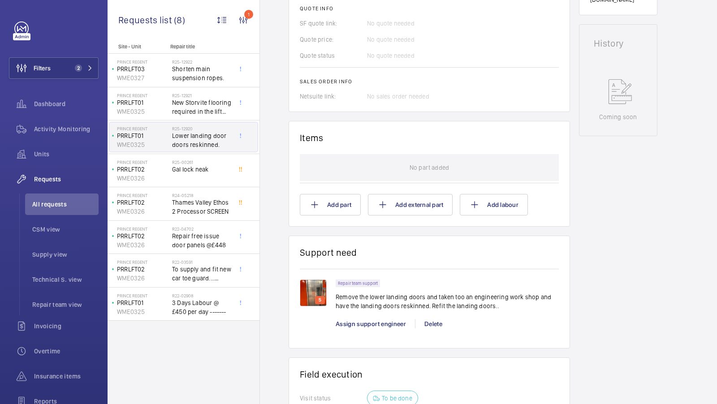
click at [308, 295] on img at bounding box center [313, 293] width 27 height 27
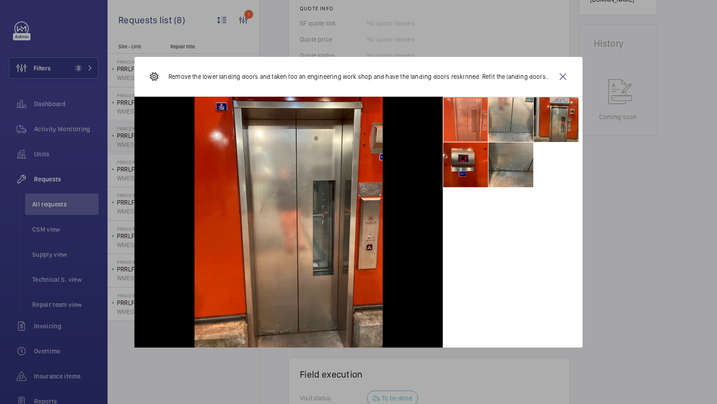
click at [505, 163] on li at bounding box center [511, 165] width 45 height 45
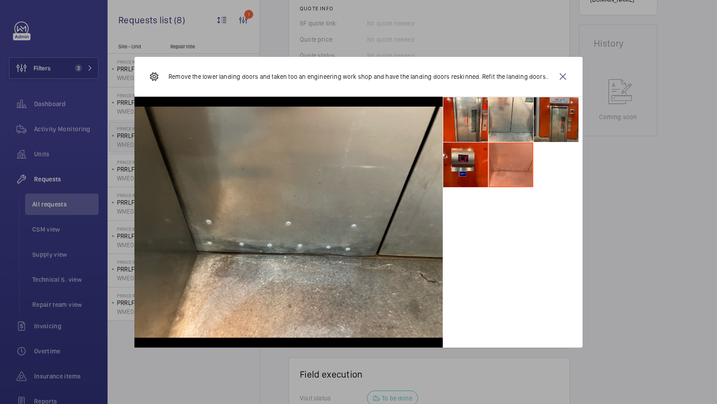
click at [566, 119] on li at bounding box center [556, 119] width 45 height 45
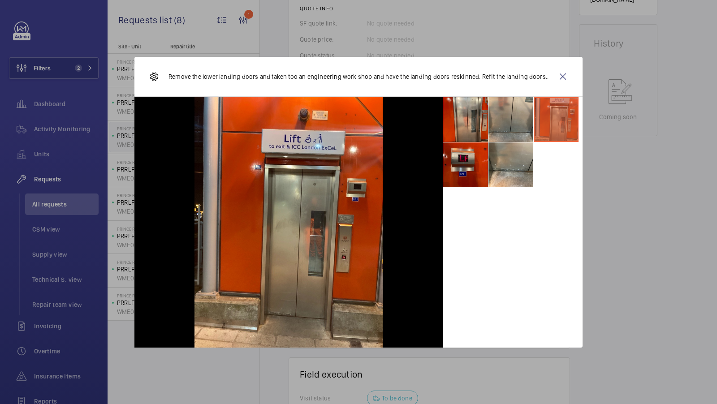
click at [503, 121] on li at bounding box center [511, 119] width 45 height 45
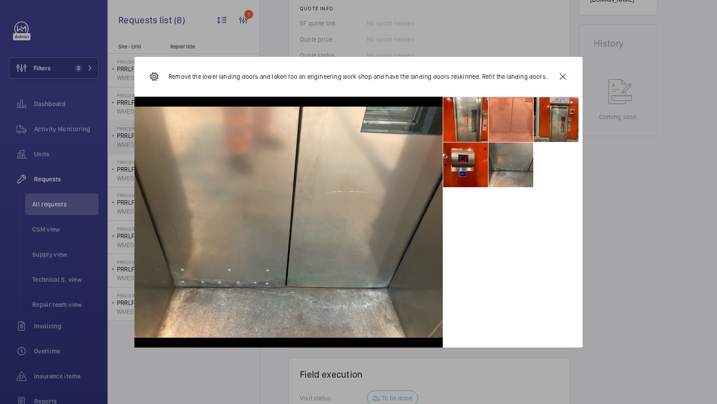
click at [505, 165] on li at bounding box center [511, 165] width 45 height 45
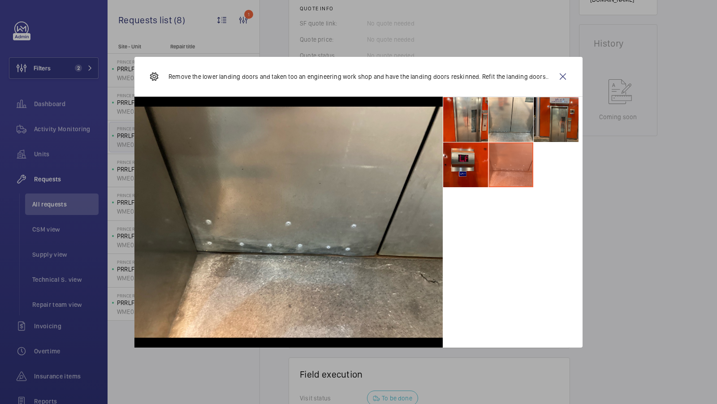
click at [560, 107] on li at bounding box center [556, 119] width 45 height 45
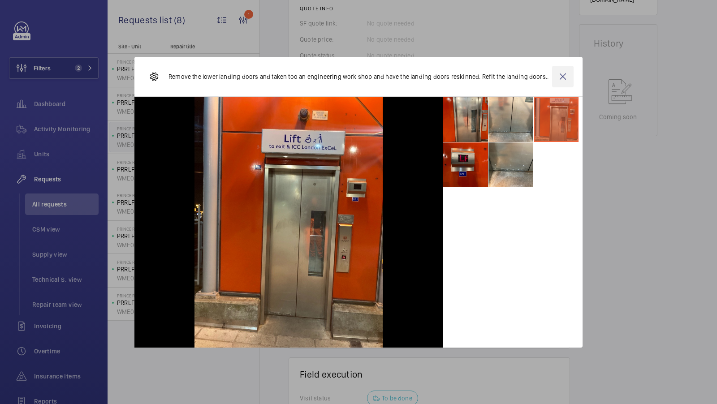
click at [566, 75] on wm-front-icon-button at bounding box center [563, 77] width 22 height 22
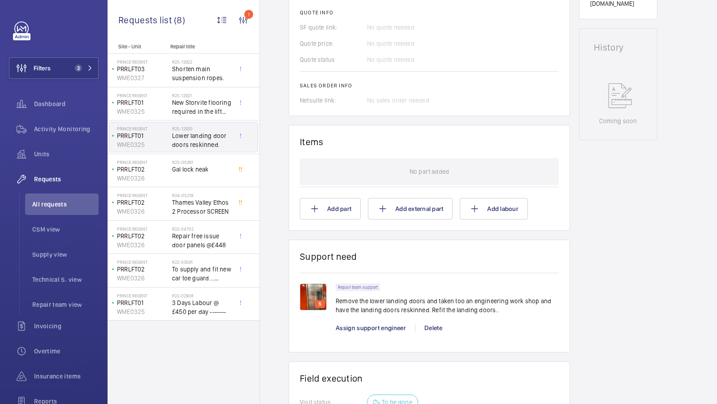
scroll to position [409, 0]
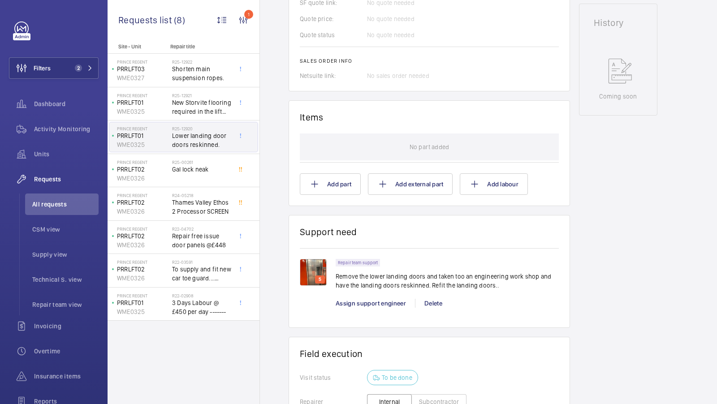
click at [592, 174] on div "Working PRRLFT01 WME0325 See recent activities Prince Regent Prince Regent E16 …" at bounding box center [618, 113] width 78 height 868
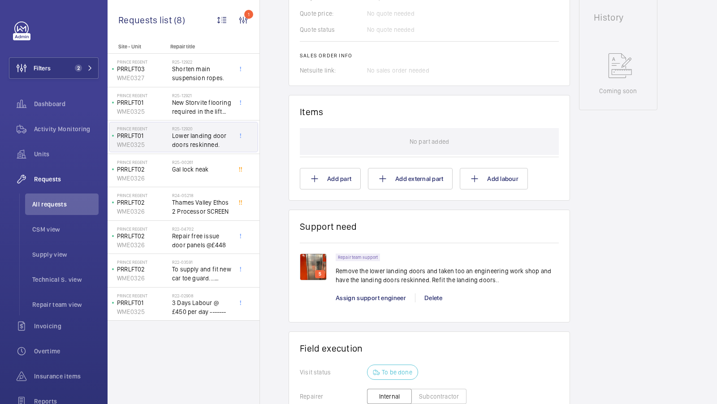
scroll to position [415, 0]
click at [314, 267] on img at bounding box center [313, 266] width 27 height 27
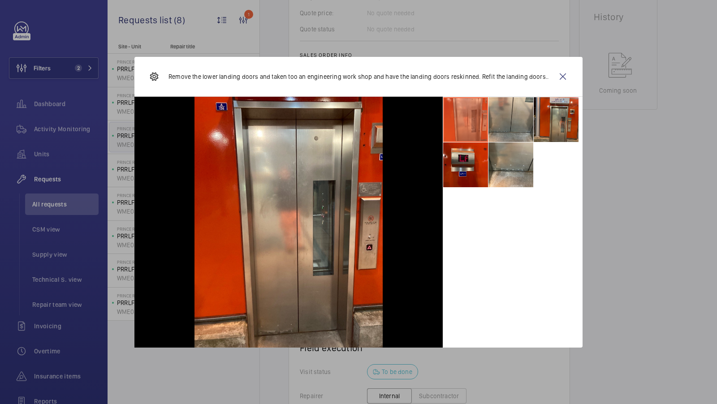
click at [515, 128] on li at bounding box center [511, 119] width 45 height 45
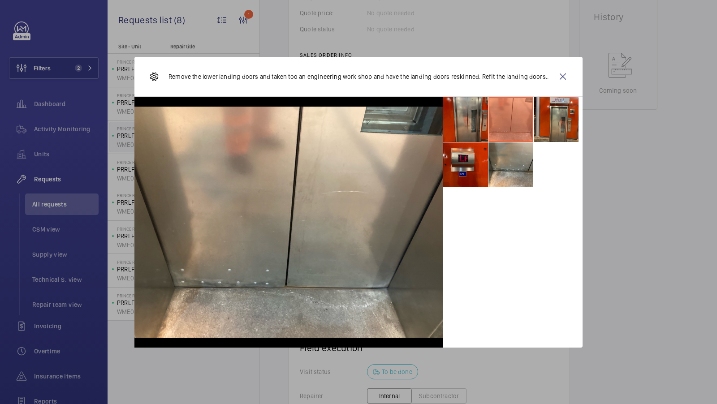
click at [478, 114] on li at bounding box center [465, 119] width 45 height 45
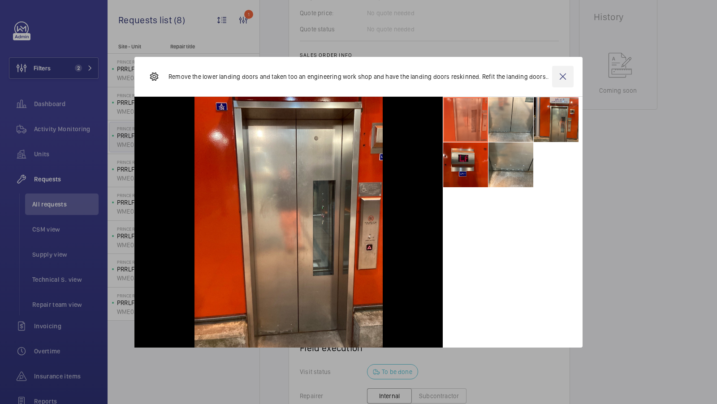
click at [563, 76] on wm-front-icon-button at bounding box center [563, 77] width 22 height 22
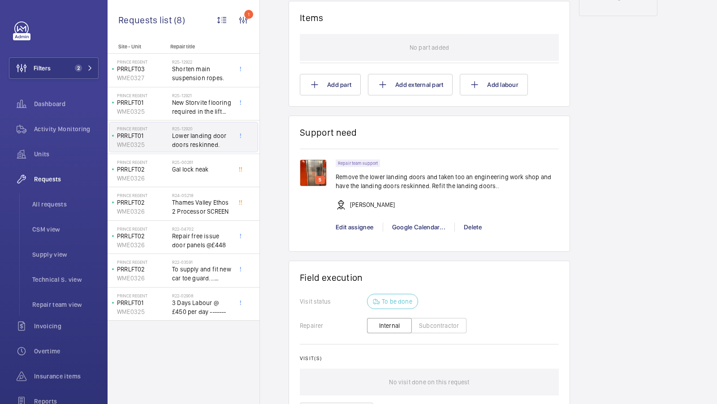
scroll to position [448, 0]
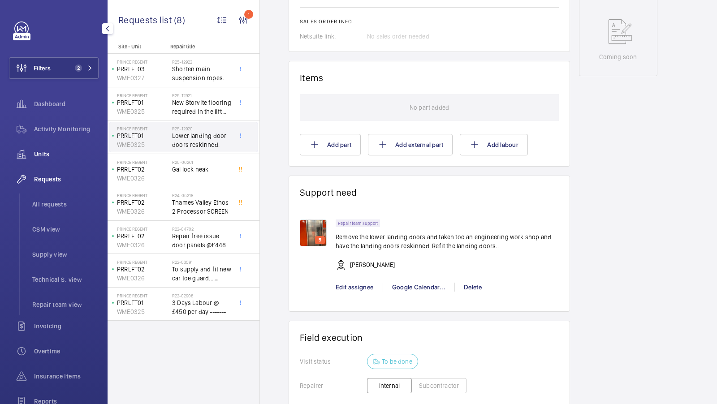
drag, startPoint x: 53, startPoint y: 203, endPoint x: 53, endPoint y: 160, distance: 43.0
click at [53, 203] on span "All requests" at bounding box center [65, 204] width 66 height 9
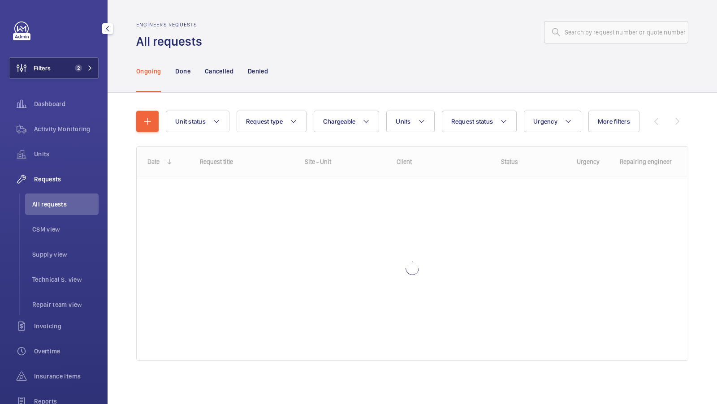
click at [73, 68] on span "2" at bounding box center [76, 68] width 11 height 7
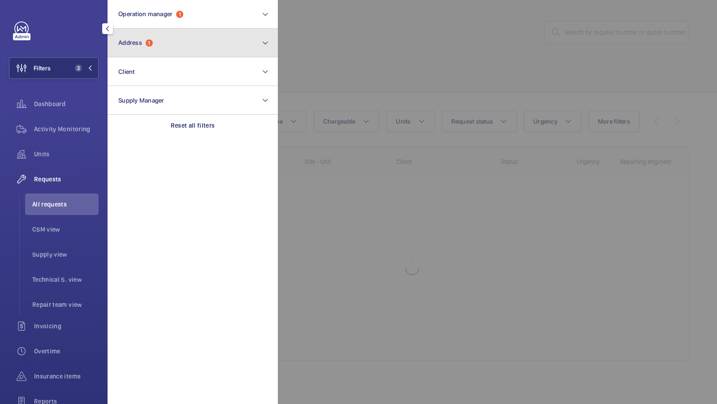
click at [179, 38] on button "Address 1" at bounding box center [193, 43] width 170 height 29
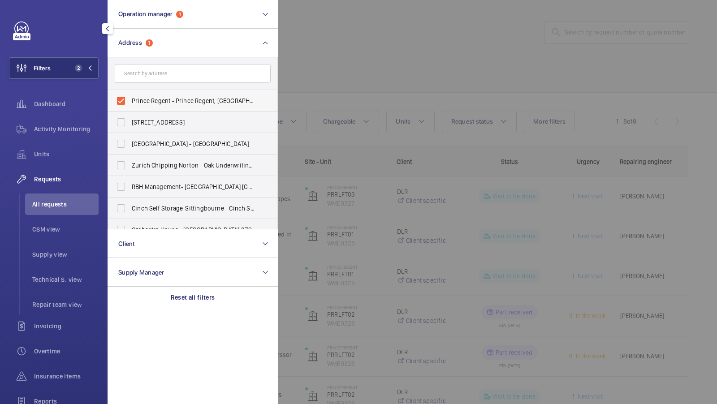
click at [163, 97] on span "Prince Regent - Prince Regent, [GEOGRAPHIC_DATA] 1FR" at bounding box center [193, 100] width 123 height 9
click at [130, 97] on input "Prince Regent - Prince Regent, [GEOGRAPHIC_DATA] 1FR" at bounding box center [121, 101] width 18 height 18
checkbox input "false"
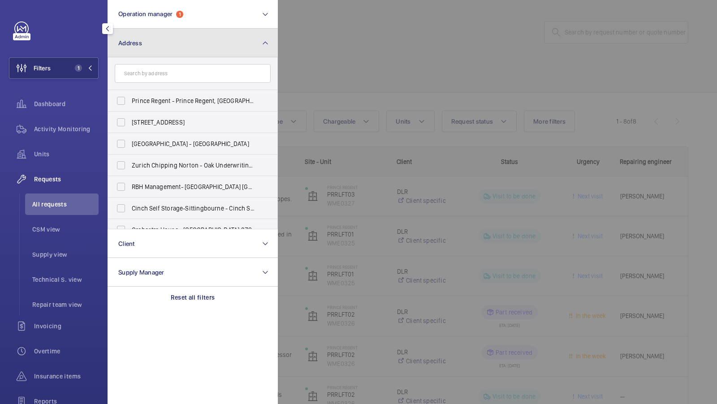
click at [200, 43] on button "Address" at bounding box center [193, 43] width 170 height 29
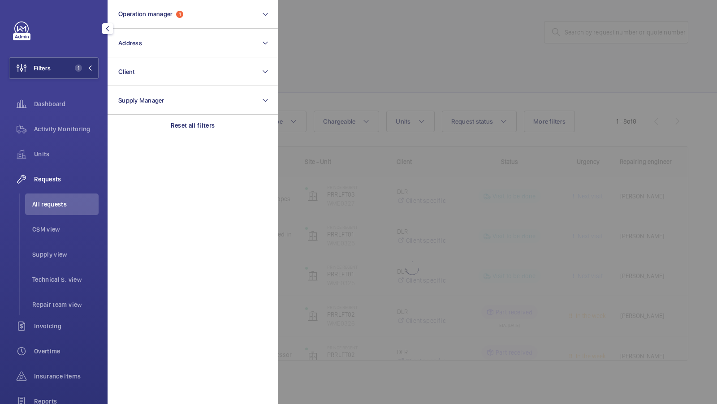
click at [593, 64] on div at bounding box center [636, 202] width 717 height 404
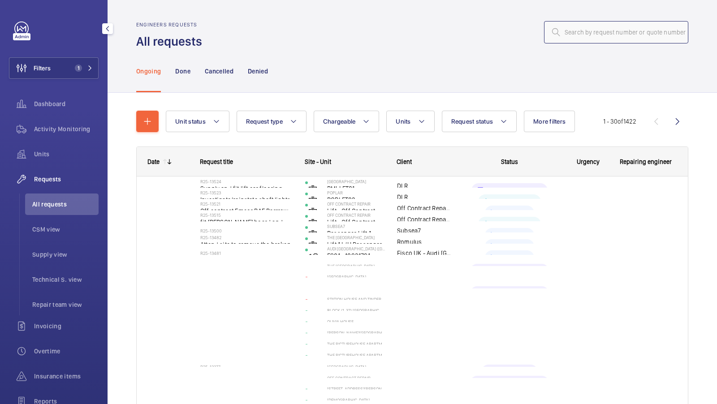
click at [584, 31] on input "text" at bounding box center [616, 32] width 144 height 22
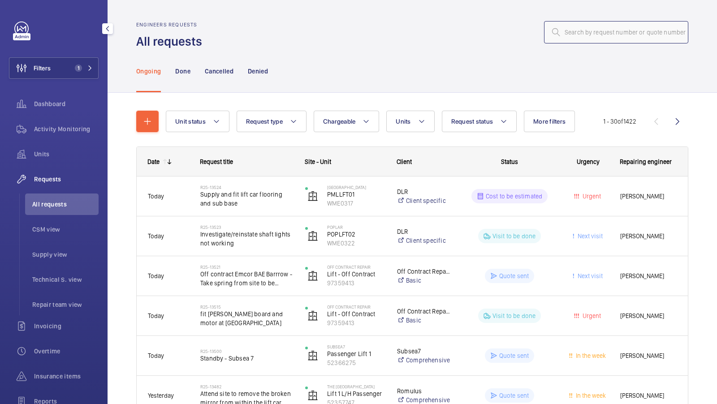
paste input "R25-06019"
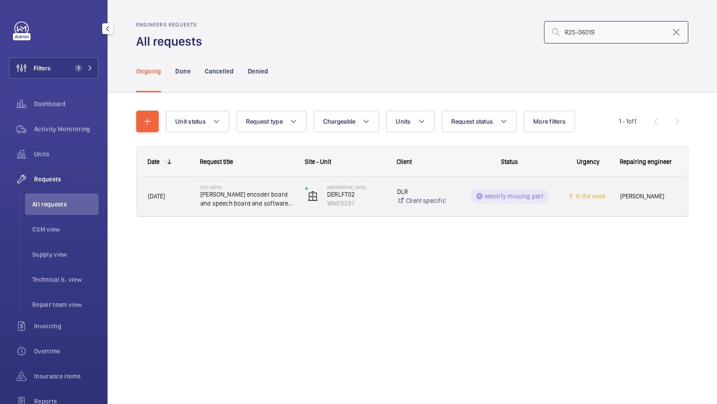
type input "R25-06019"
click at [235, 195] on span "[PERSON_NAME] encoder board and speech board and software CH024" at bounding box center [246, 199] width 93 height 18
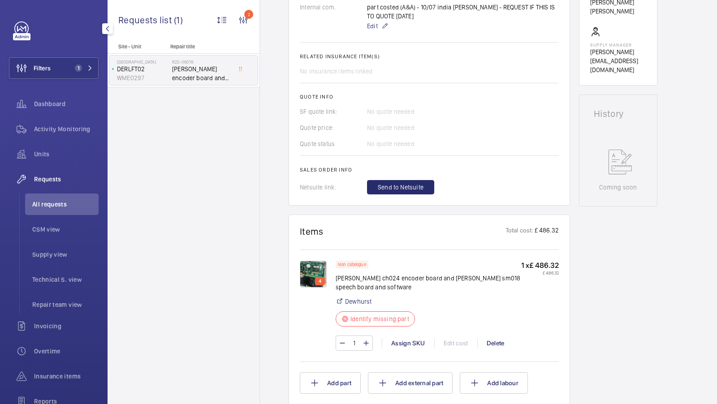
scroll to position [333, 0]
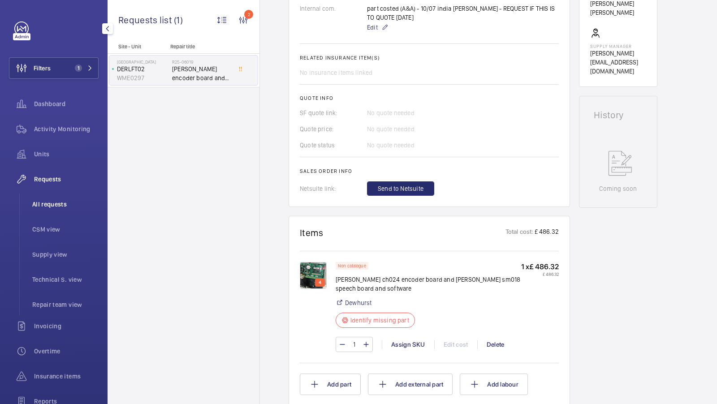
click at [48, 207] on span "All requests" at bounding box center [65, 204] width 66 height 9
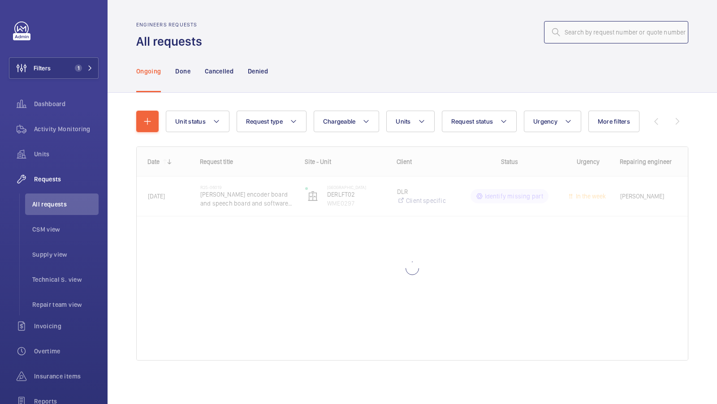
click at [590, 36] on input "text" at bounding box center [616, 32] width 144 height 22
type input "1"
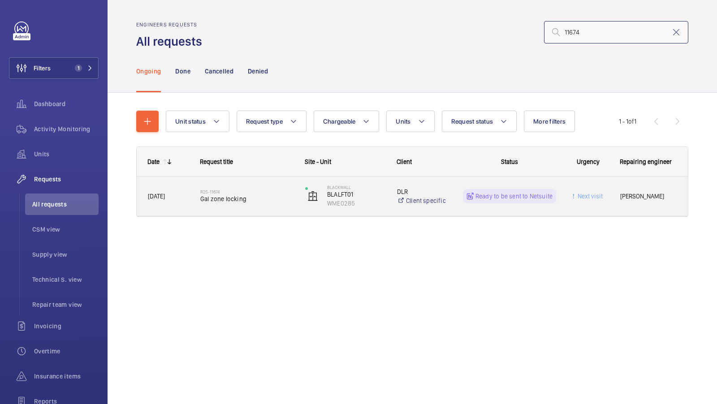
type input "11674"
click at [240, 199] on span "Gal zone locking" at bounding box center [246, 199] width 93 height 9
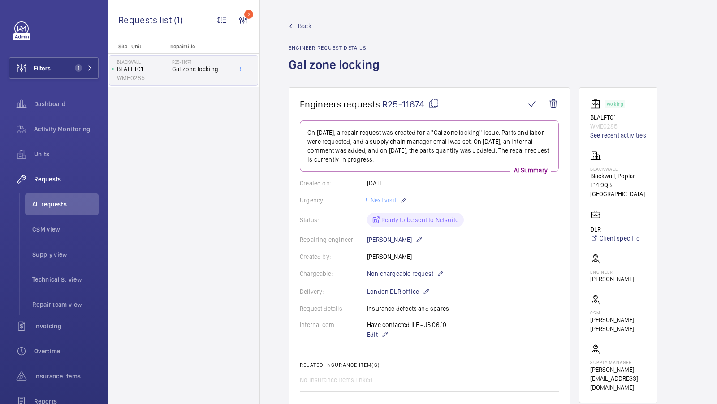
click at [430, 102] on mat-icon at bounding box center [434, 104] width 11 height 11
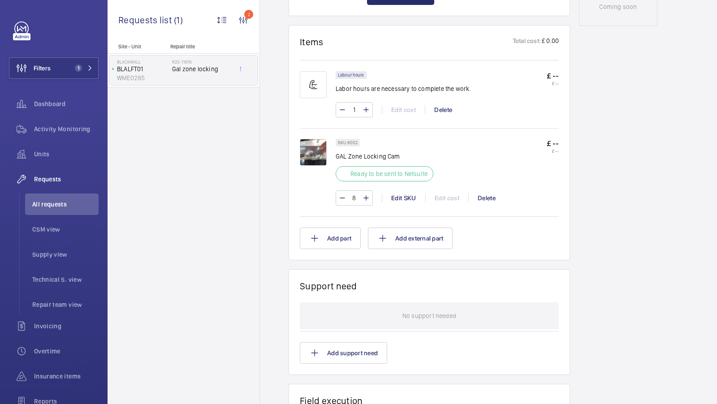
scroll to position [499, 0]
click at [87, 58] on button "Filters 1" at bounding box center [54, 68] width 90 height 22
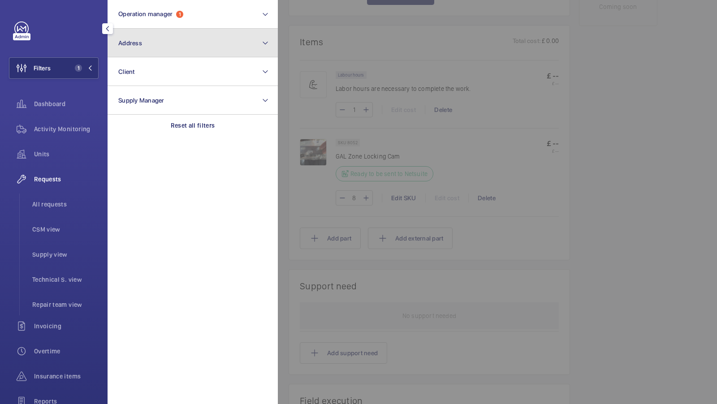
click at [192, 44] on button "Address" at bounding box center [193, 43] width 170 height 29
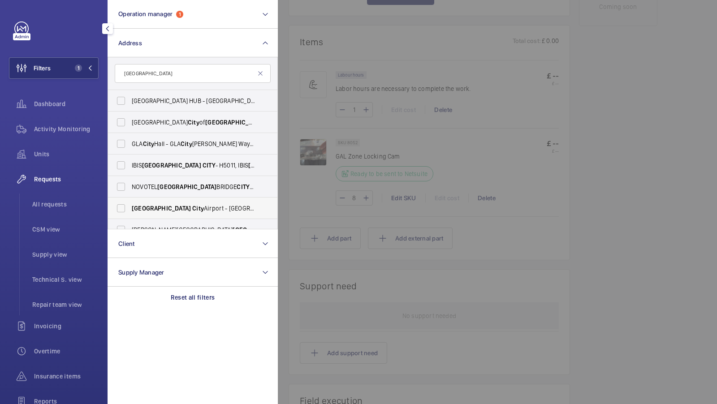
type input "London city"
click at [178, 202] on label "London City Airport - Royal Docks, LONDON E16 2PX" at bounding box center [186, 209] width 156 height 22
click at [130, 202] on input "London City Airport - Royal Docks, LONDON E16 2PX" at bounding box center [121, 209] width 18 height 18
checkbox input "true"
click at [65, 70] on button "Filters 2" at bounding box center [54, 68] width 90 height 22
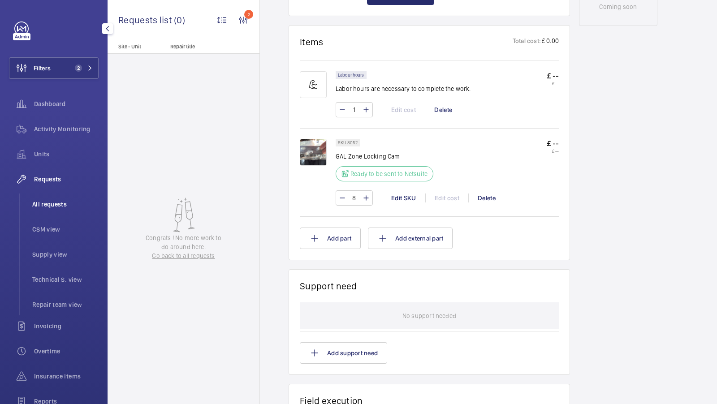
click at [51, 198] on li "All requests" at bounding box center [62, 205] width 74 height 22
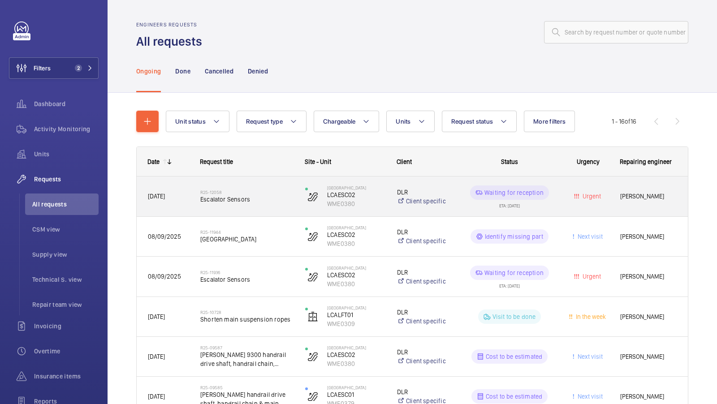
click at [238, 200] on span "Escalator Sensors" at bounding box center [246, 199] width 93 height 9
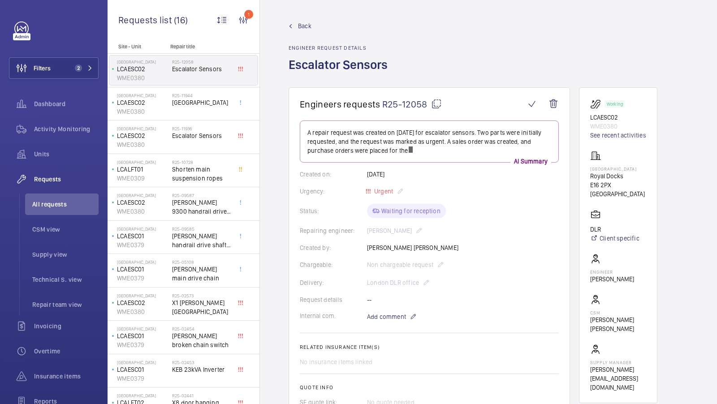
click at [311, 25] on span "Back" at bounding box center [304, 26] width 13 height 9
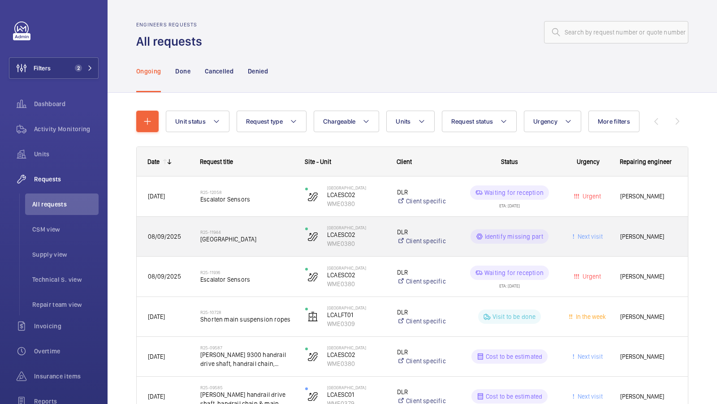
click at [249, 241] on span "E2 city airport" at bounding box center [246, 239] width 93 height 9
